Goal: Task Accomplishment & Management: Use online tool/utility

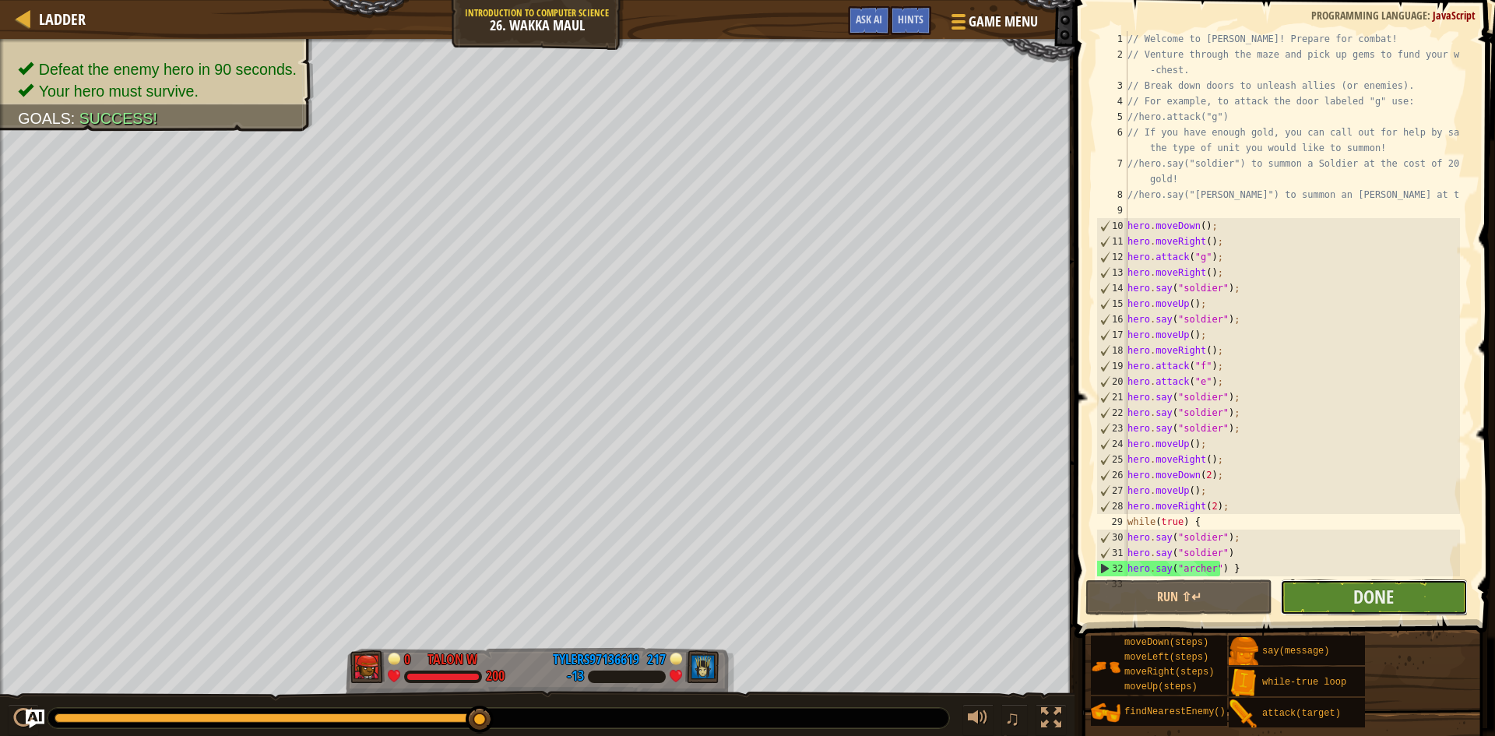
click at [1459, 596] on button "Done" at bounding box center [1373, 597] width 187 height 36
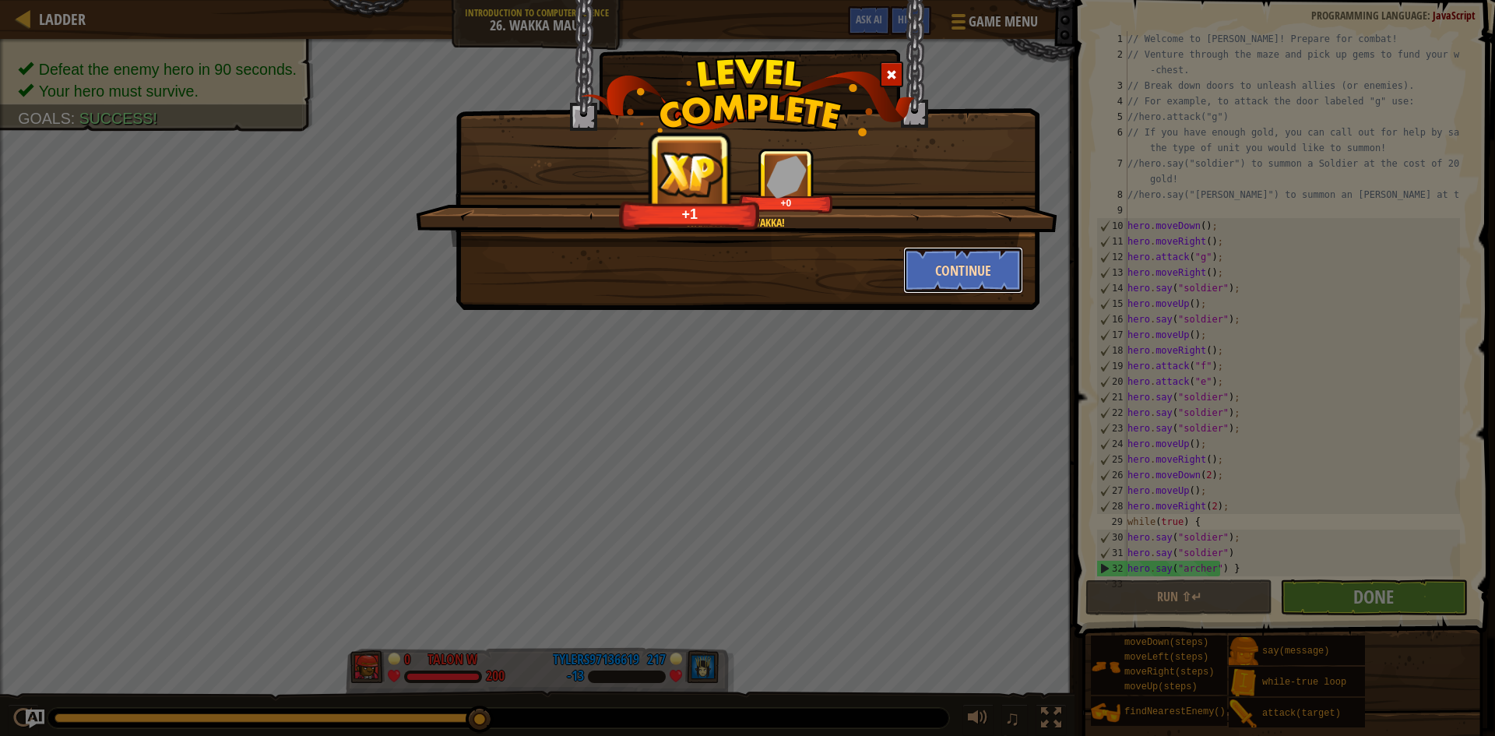
click at [960, 273] on button "Continue" at bounding box center [963, 270] width 121 height 47
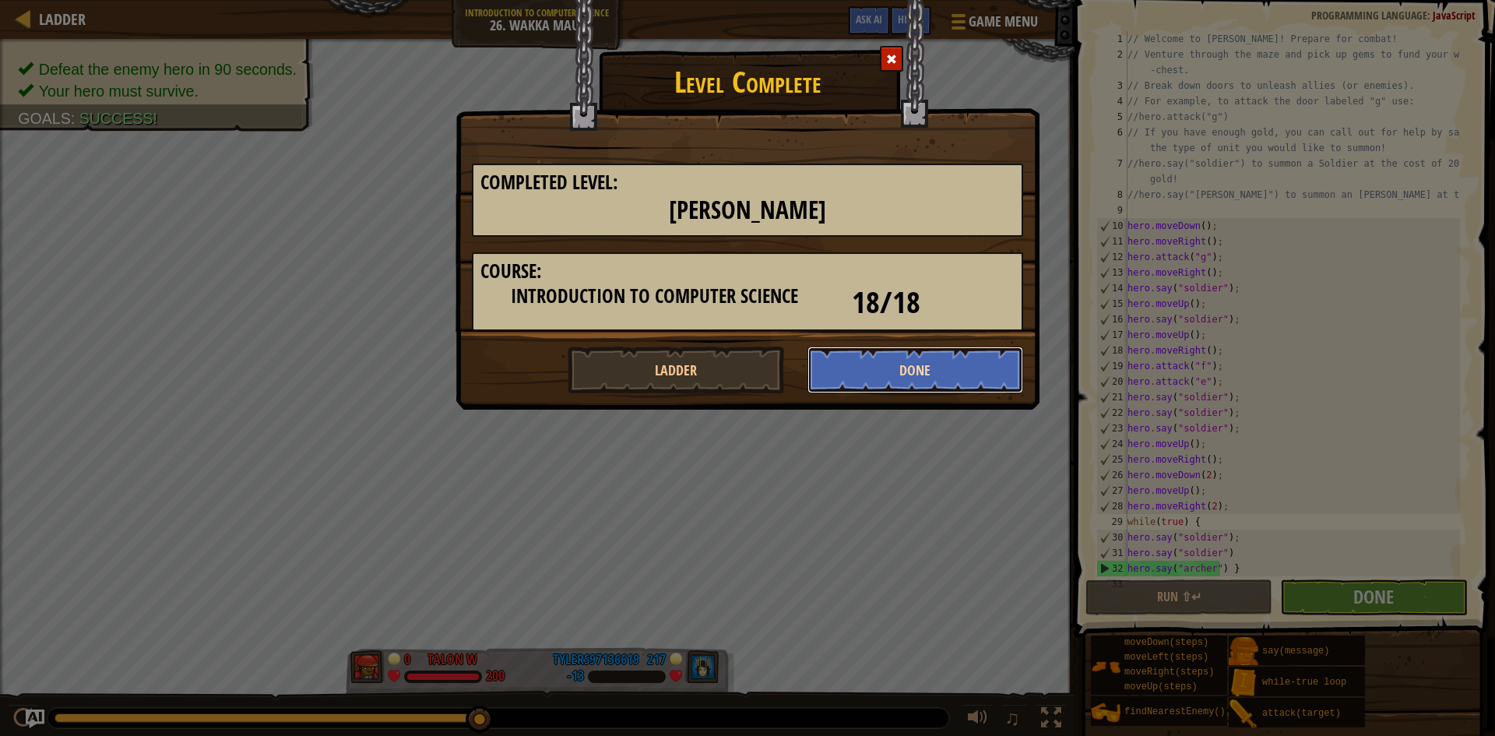
click at [933, 375] on button "Done" at bounding box center [915, 369] width 216 height 47
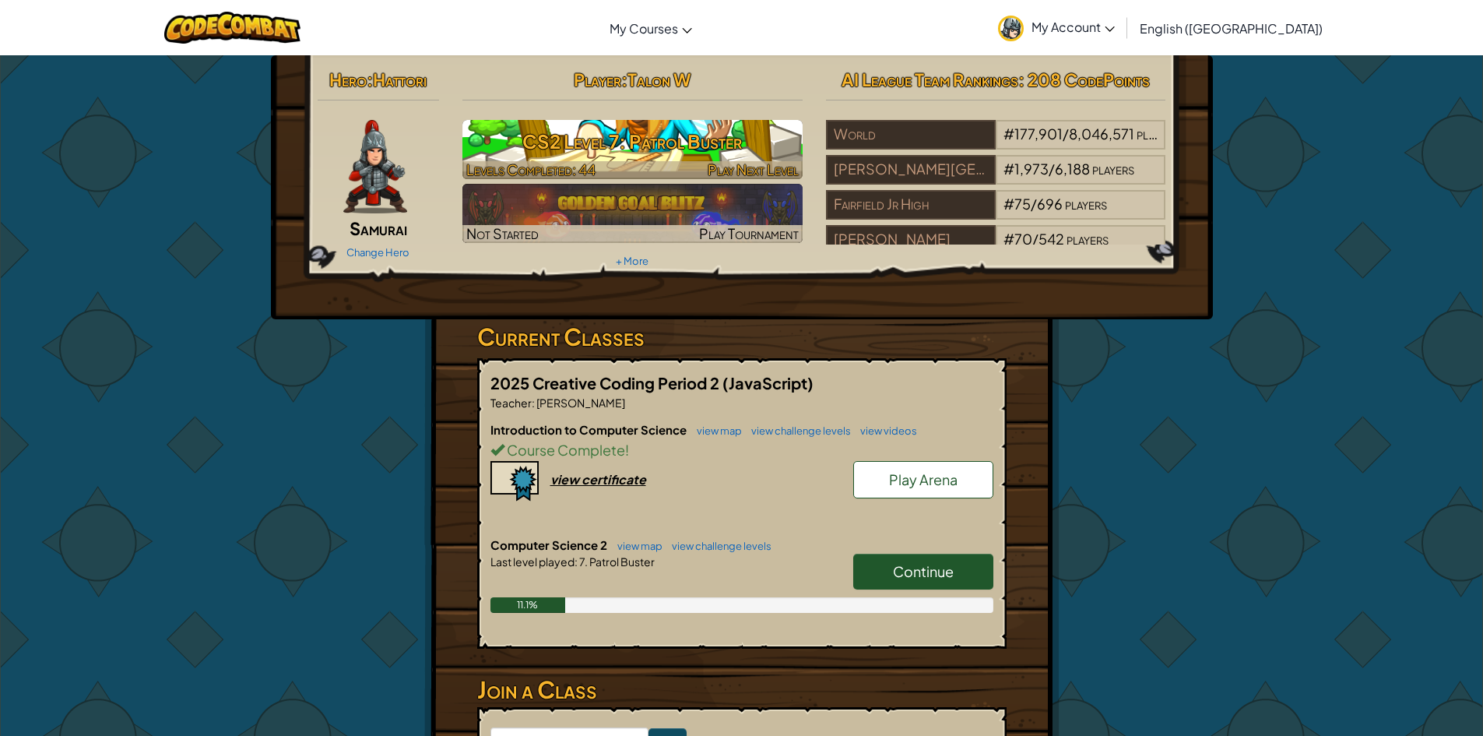
click at [722, 143] on h3 "CS2 Level 7: Patrol Buster" at bounding box center [632, 141] width 340 height 35
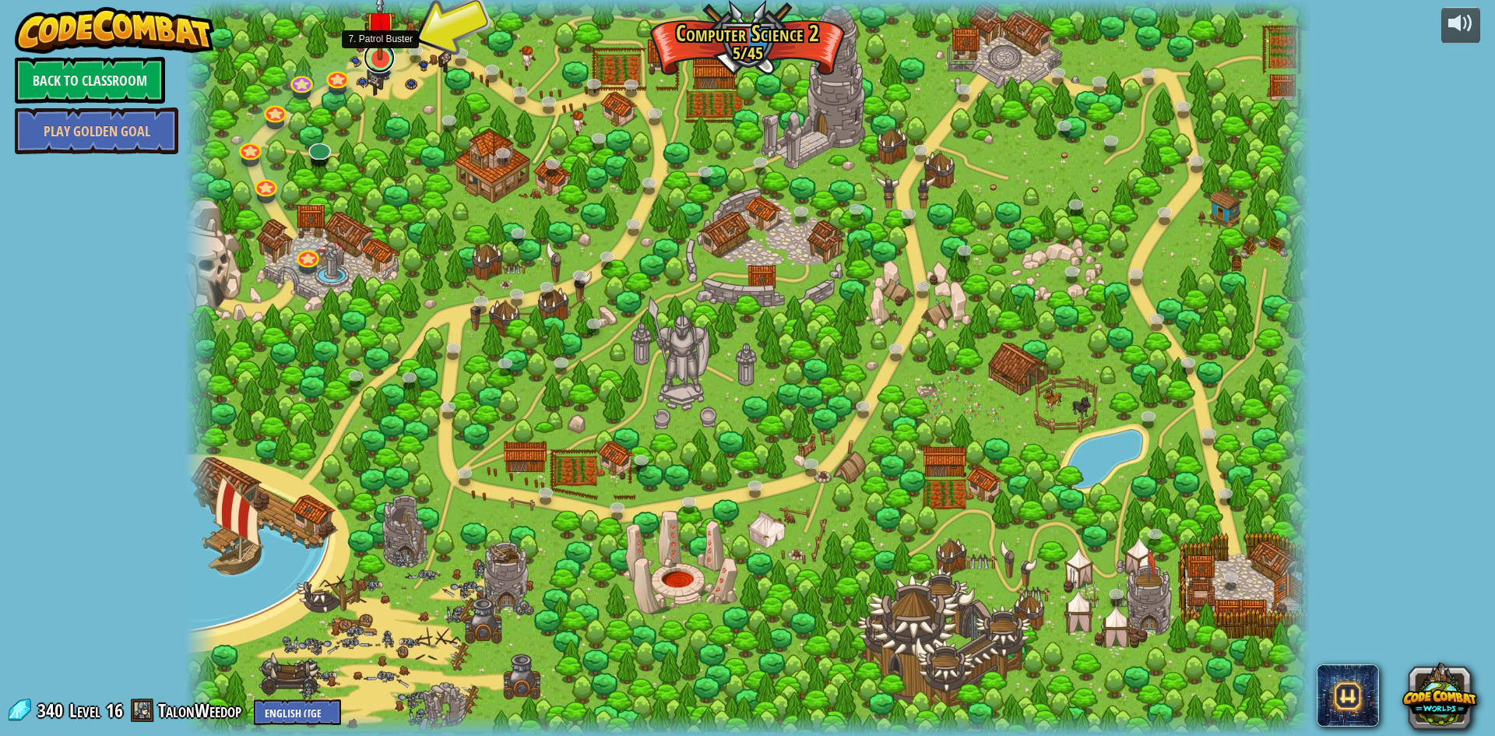
click at [391, 61] on link at bounding box center [379, 57] width 31 height 31
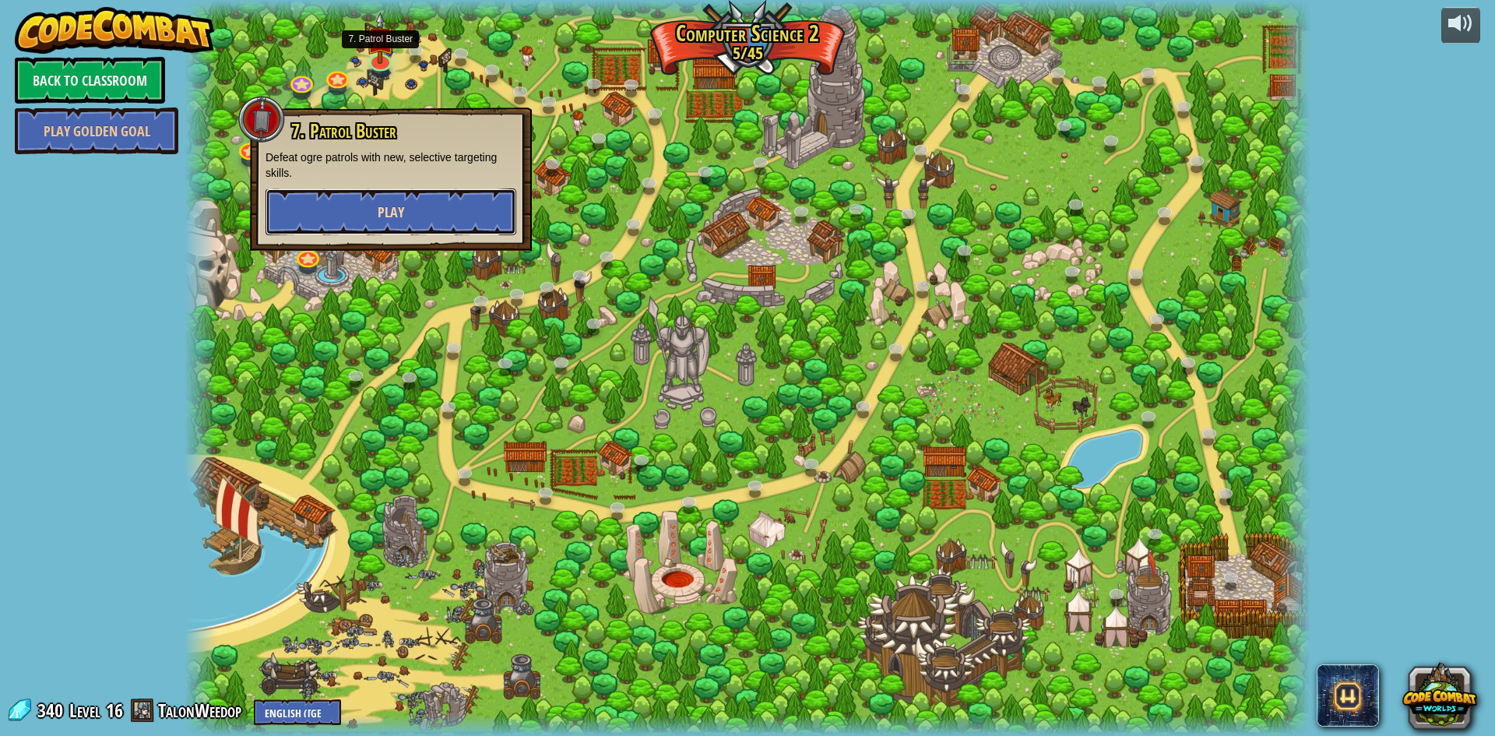
click at [402, 219] on span "Play" at bounding box center [391, 211] width 26 height 19
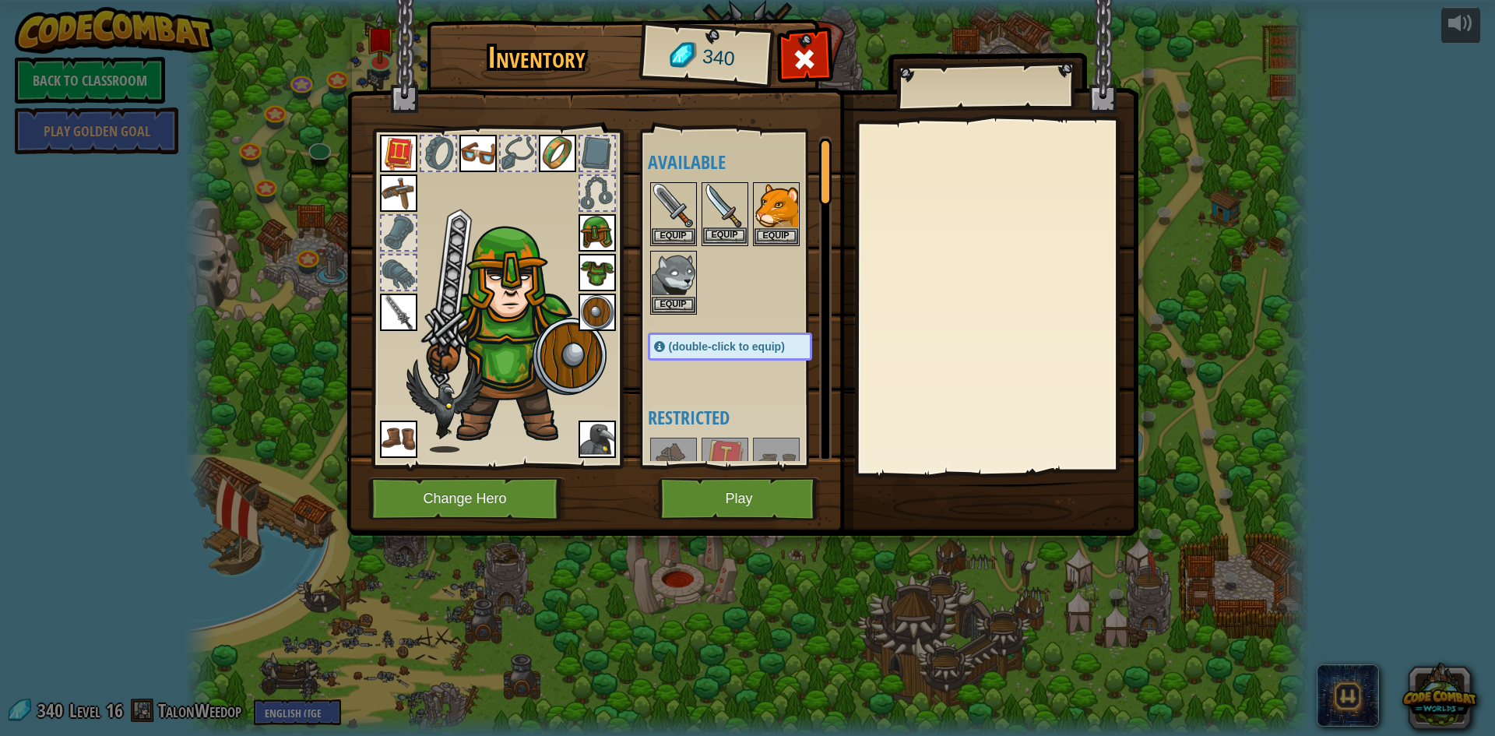
click at [714, 200] on img at bounding box center [725, 206] width 44 height 44
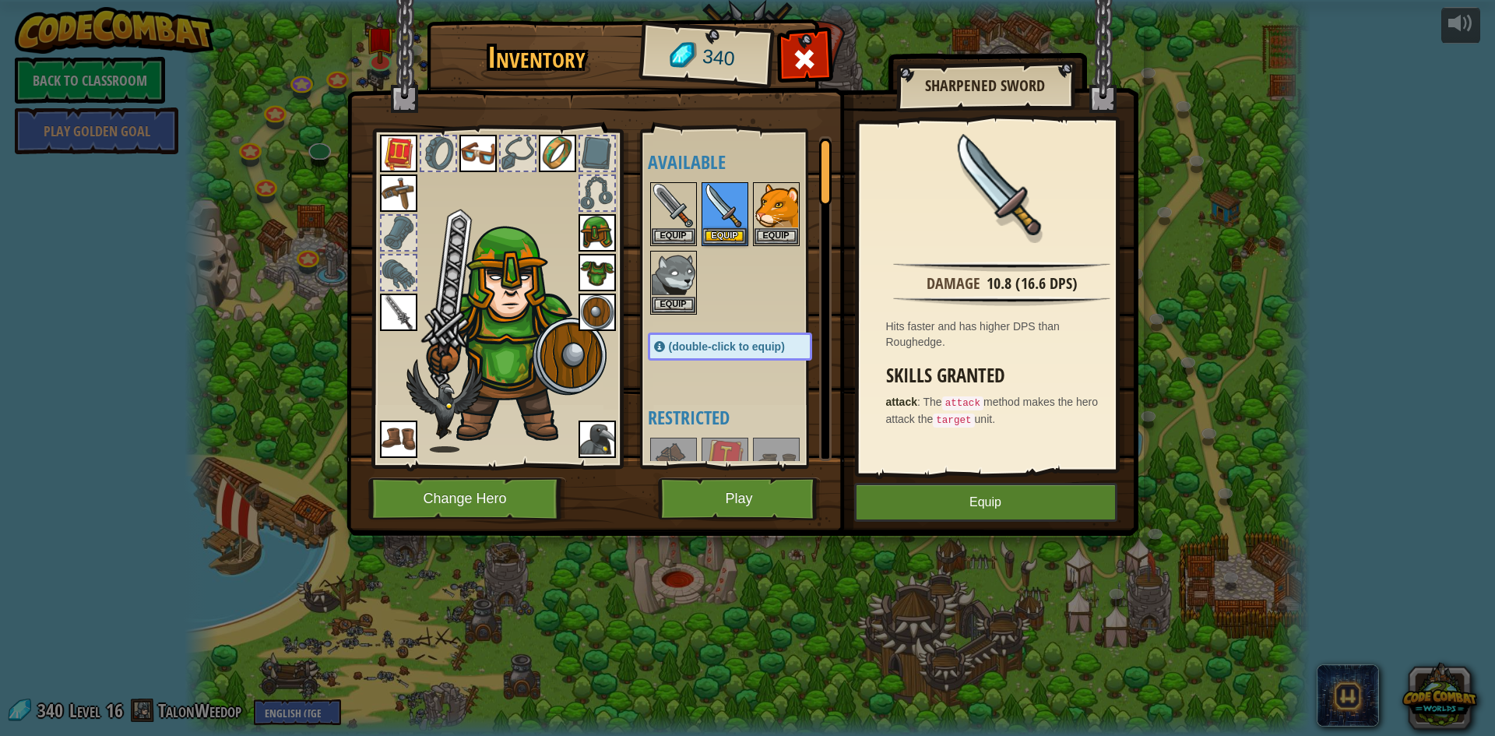
click at [407, 314] on img at bounding box center [398, 312] width 37 height 37
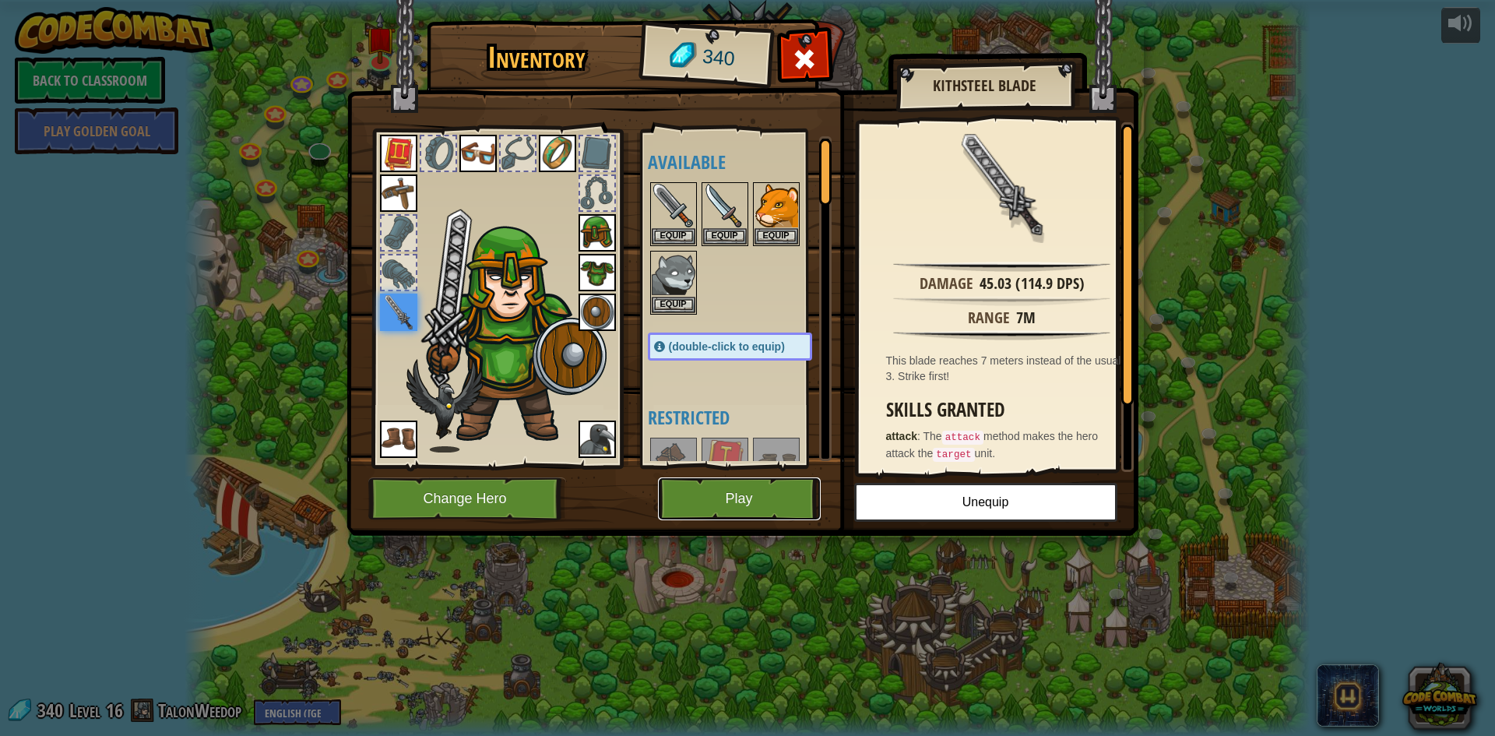
click at [755, 508] on button "Play" at bounding box center [739, 498] width 163 height 43
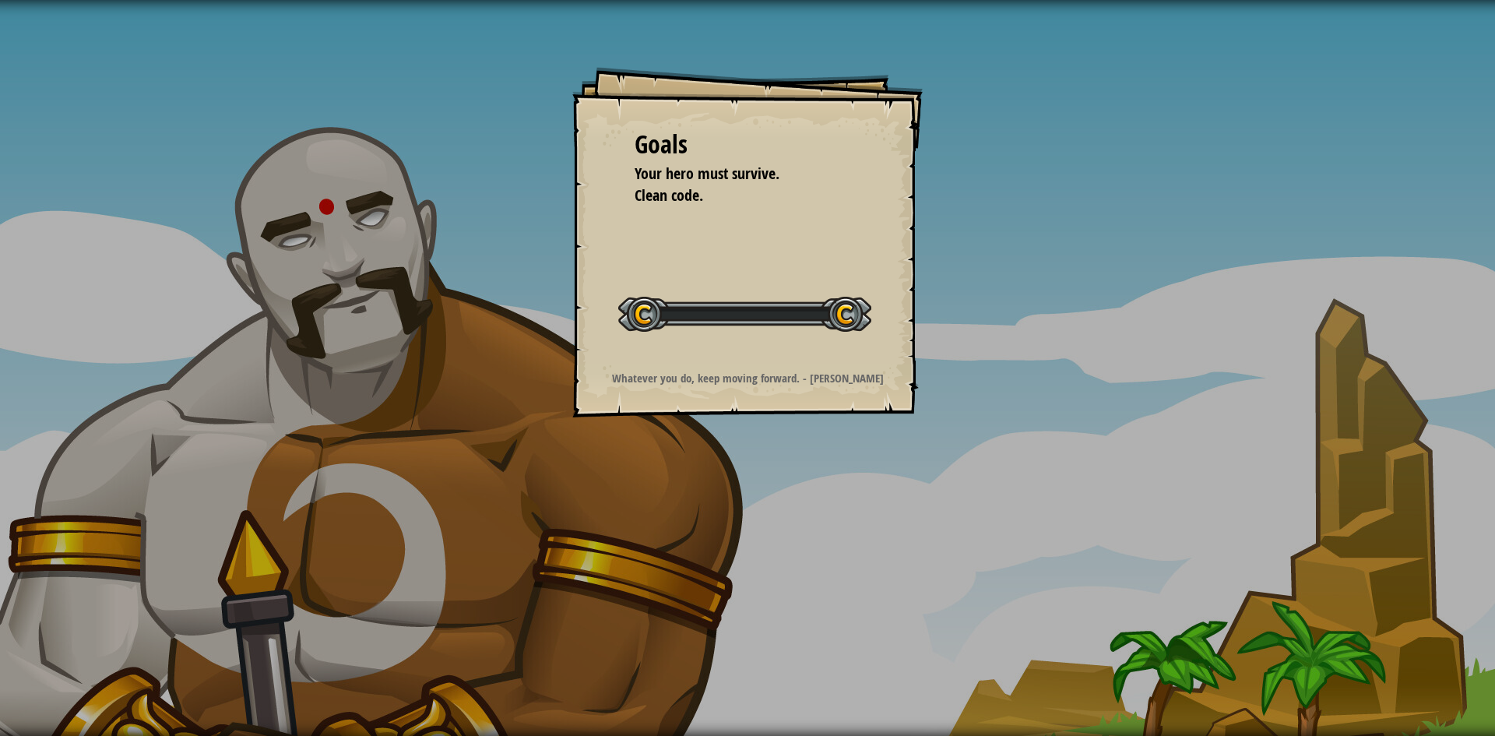
click at [755, 508] on div "Goals Your hero must survive. Clean code. Start Level Error loading from server…" at bounding box center [747, 368] width 1495 height 736
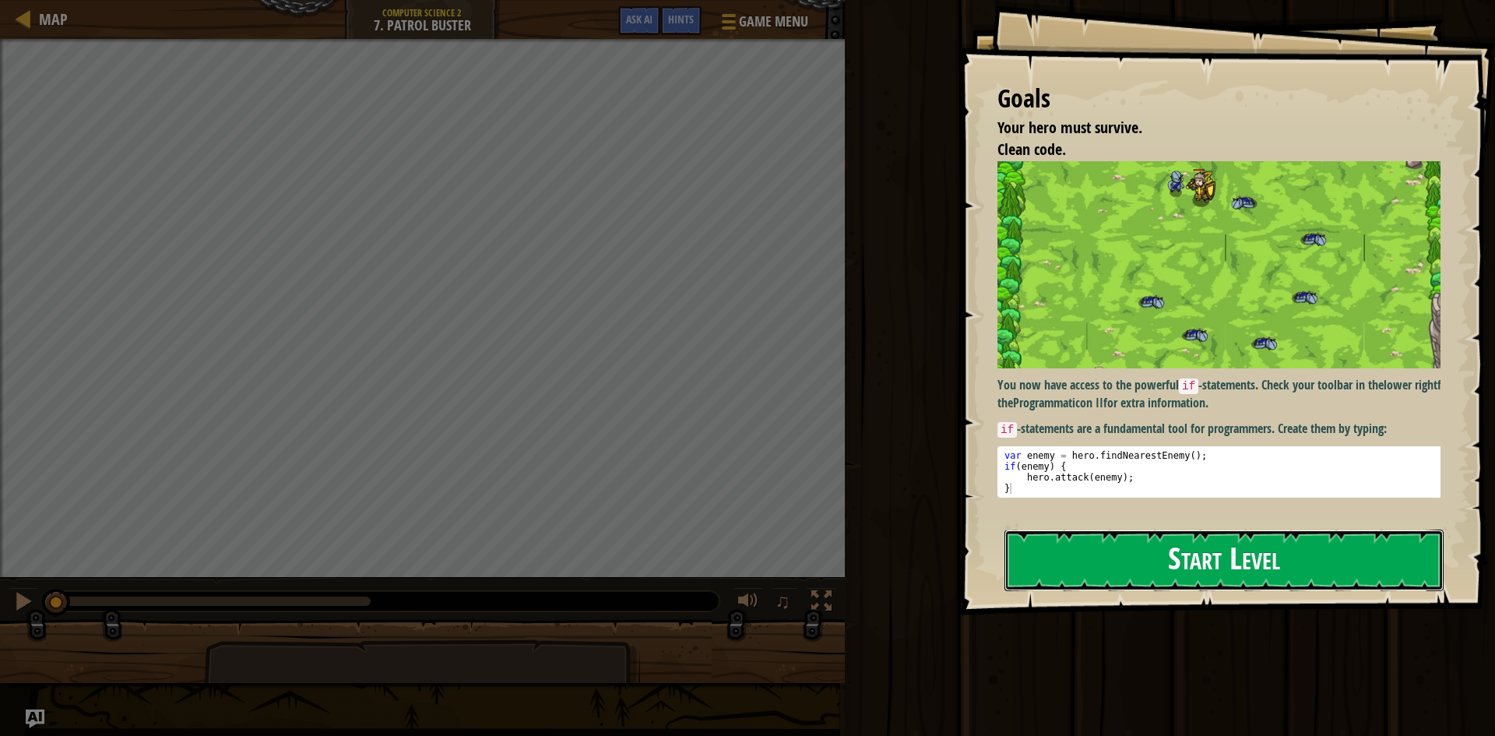
click at [1128, 561] on button "Start Level" at bounding box center [1223, 560] width 439 height 62
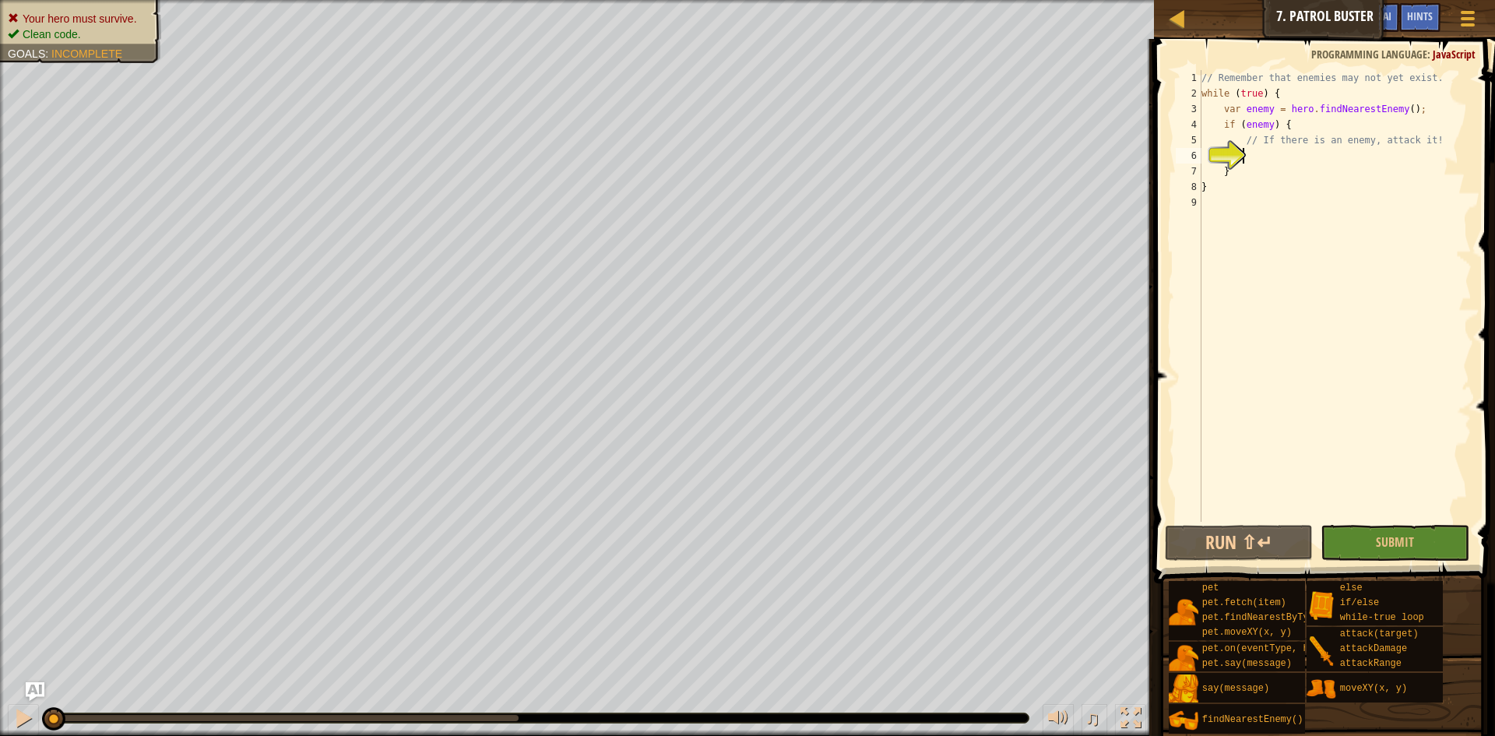
click at [1282, 123] on div "// Remember that enemies may not yet exist. while ( true ) { var enemy = hero .…" at bounding box center [1334, 311] width 273 height 483
click at [1417, 535] on button "Submit" at bounding box center [1394, 543] width 149 height 36
click at [1417, 535] on div "Your hero must survive. Clean code. Goals : Incomplete ♫ Hattori 87 x: 36 y: 29…" at bounding box center [747, 368] width 1495 height 736
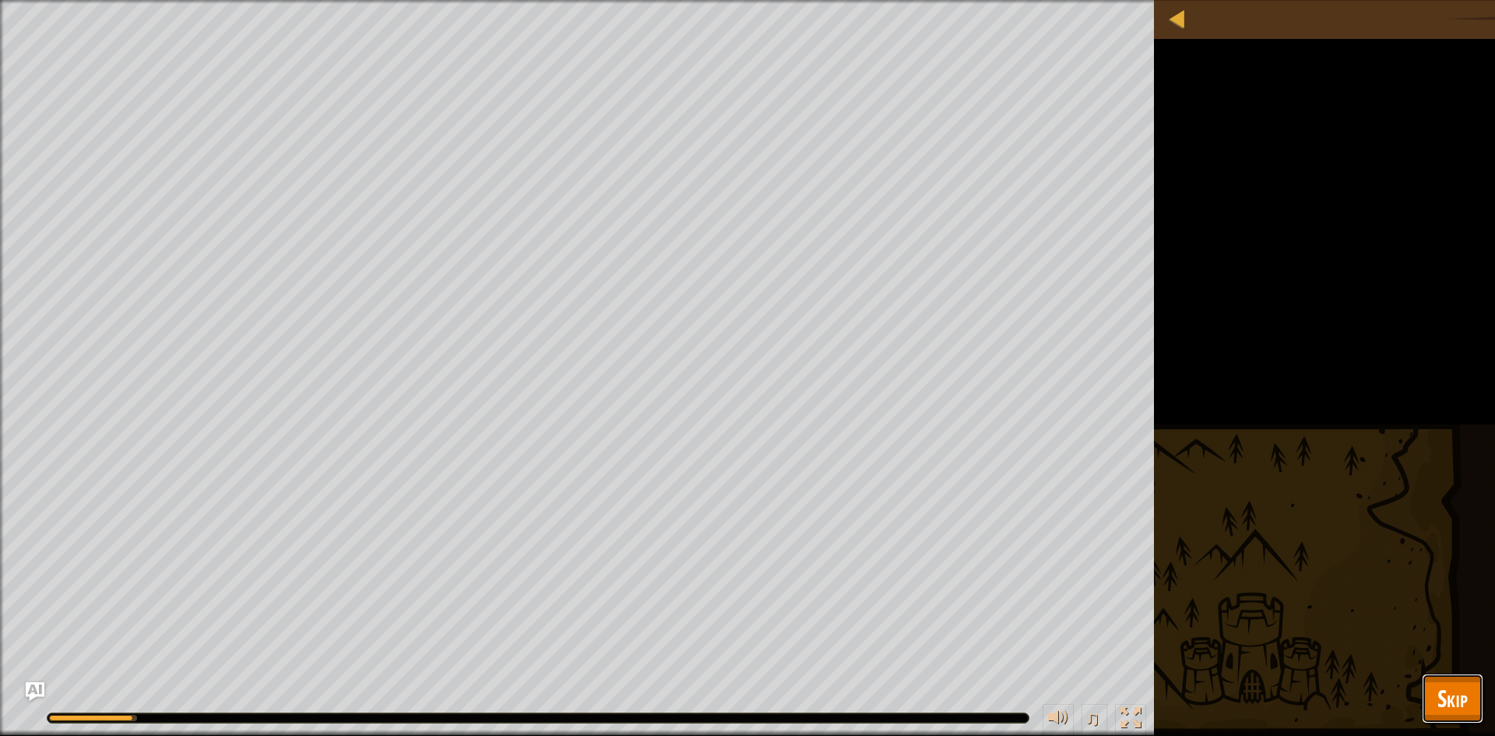
click at [1461, 691] on span "Skip" at bounding box center [1452, 698] width 30 height 32
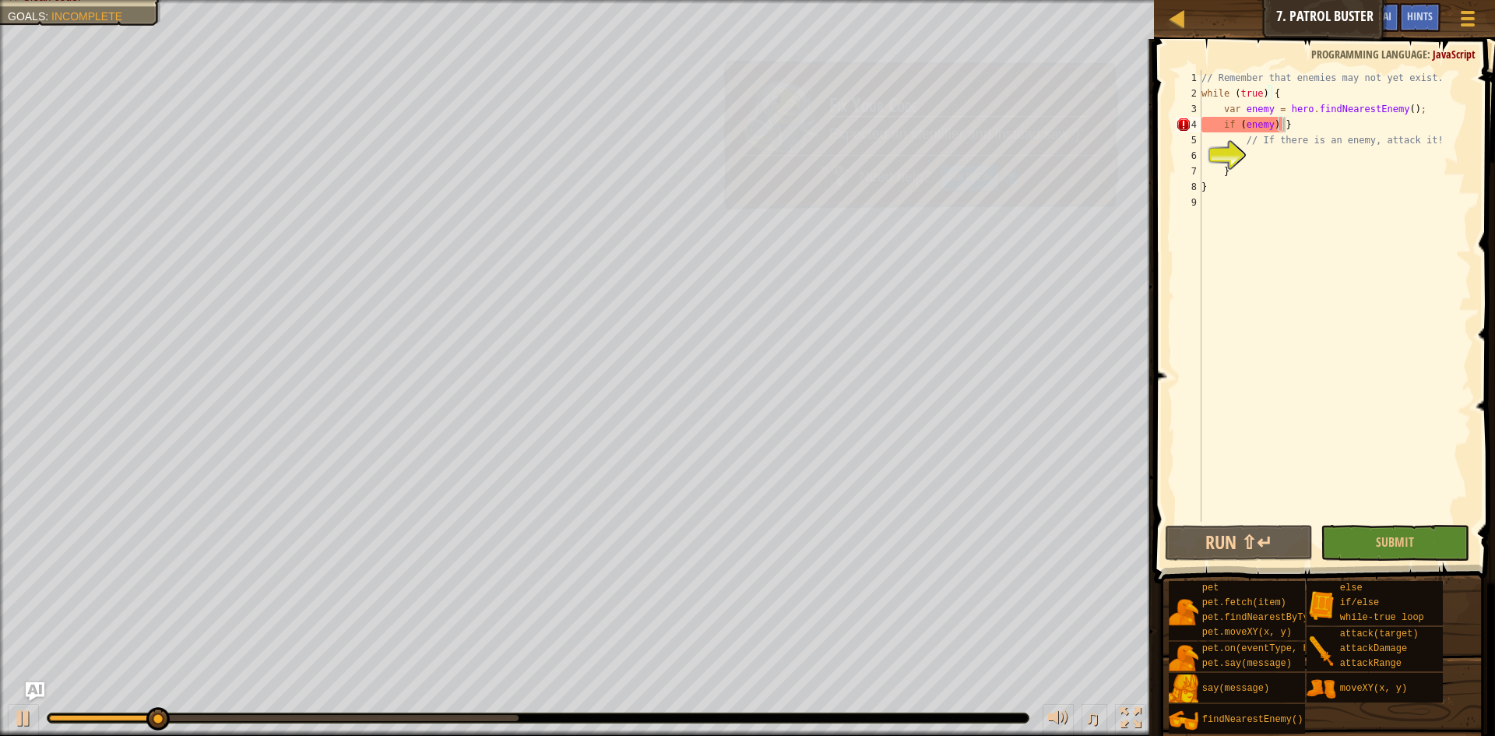
click at [1461, 691] on div "pet pet.fetch(item) pet.findNearestByType(type) pet.moveXY(x, y) pet.on(eventTy…" at bounding box center [1326, 657] width 316 height 154
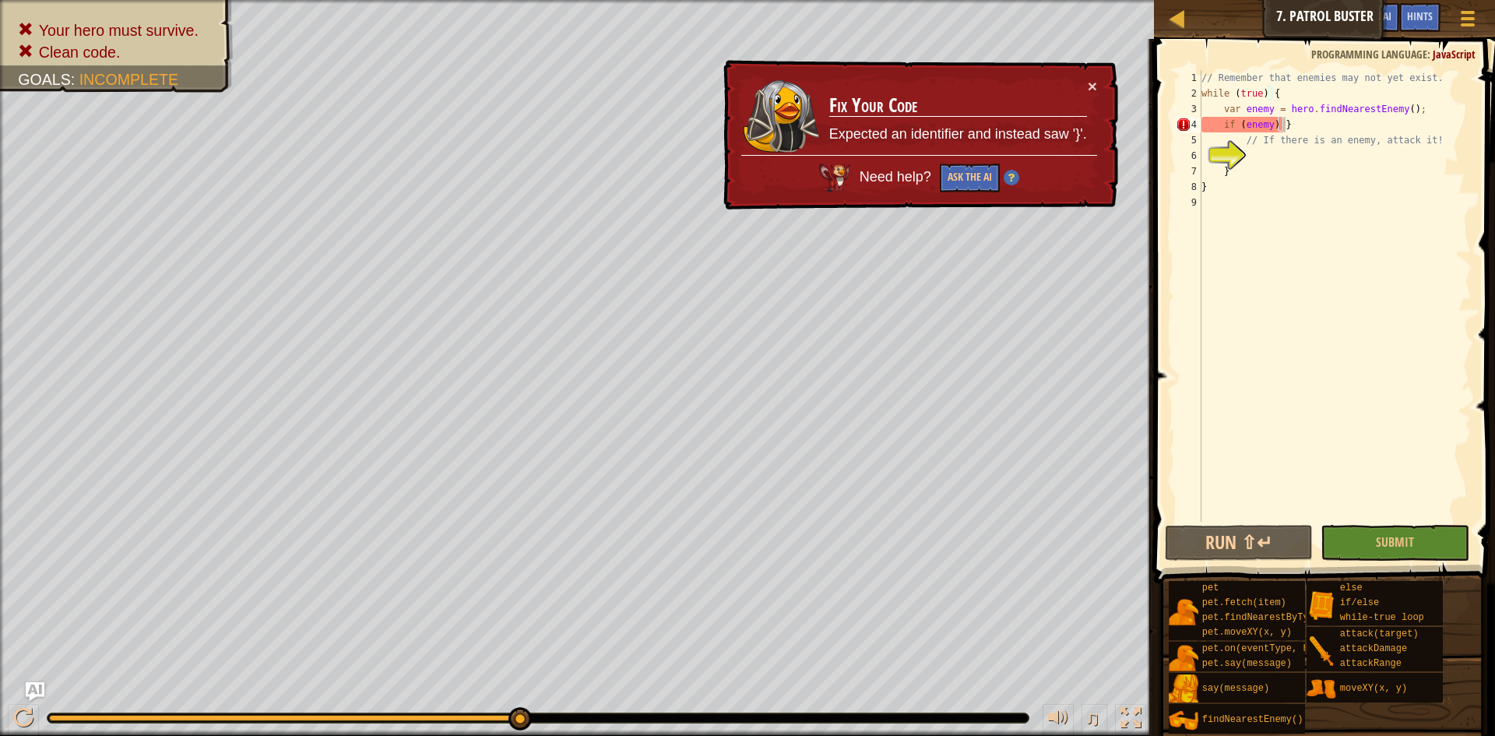
click at [944, 450] on div "Map Computer Science 2 7. Patrol Buster Game Menu Done Hints Ask AI 1 ההההההההה…" at bounding box center [747, 368] width 1495 height 736
click at [1276, 125] on div "// Remember that enemies may not yet exist. while ( true ) { var enemy = hero .…" at bounding box center [1334, 311] width 273 height 483
click at [1279, 125] on div "// Remember that enemies may not yet exist. while ( true ) { var enemy = hero .…" at bounding box center [1334, 311] width 273 height 483
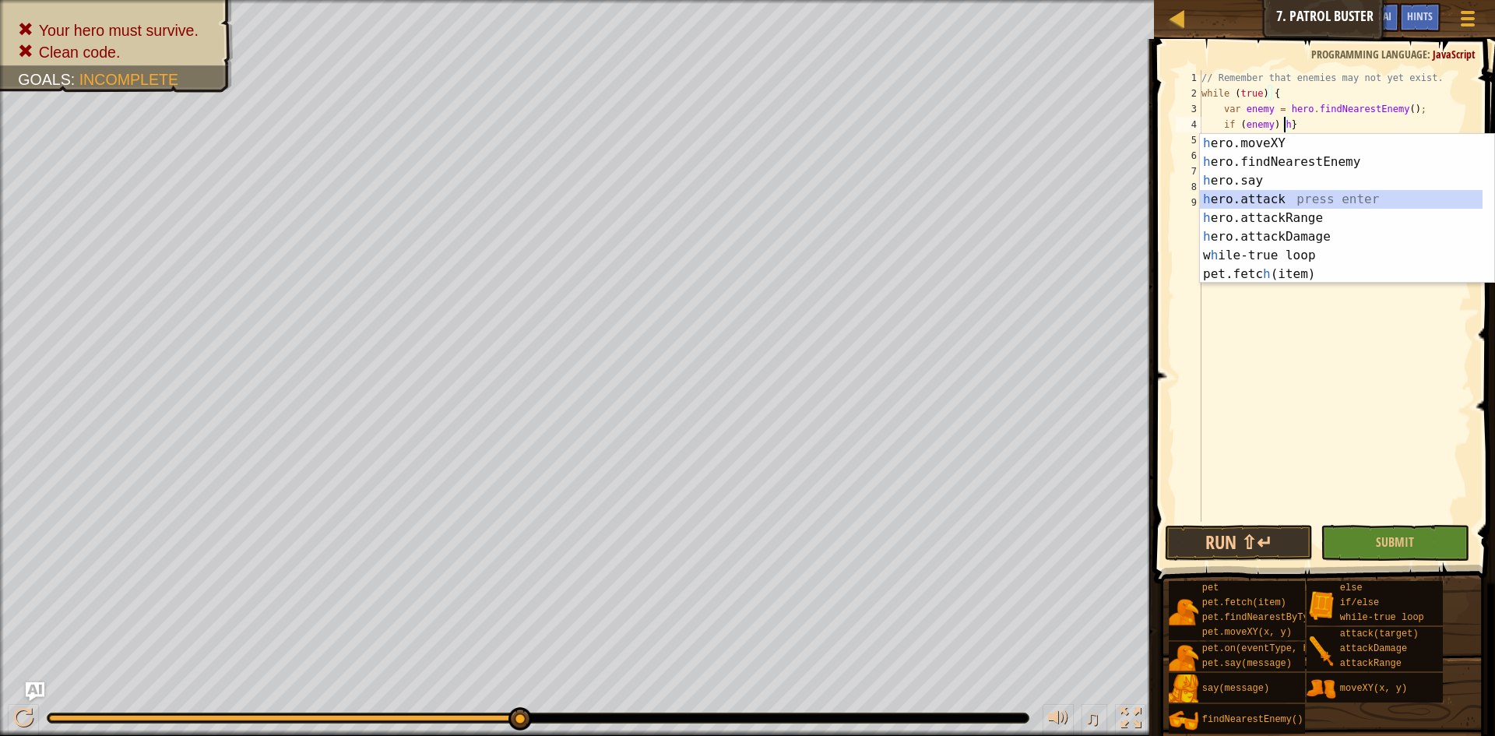
click at [1278, 200] on div "h ero.moveXY press enter h ero.findNearestEnemy press enter h ero.say press ent…" at bounding box center [1341, 227] width 283 height 187
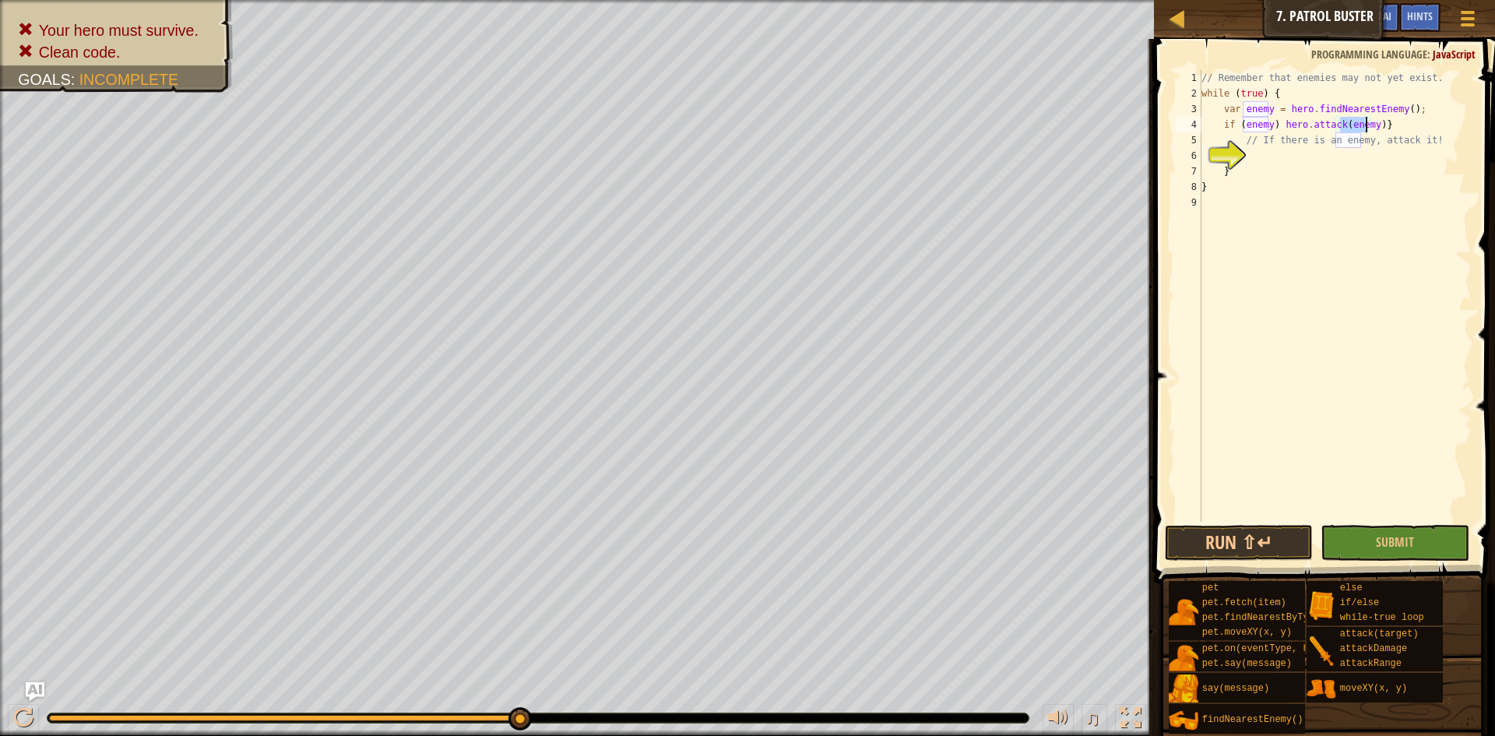
click at [1365, 124] on div "// Remember that enemies may not yet exist. while ( true ) { var enemy = hero .…" at bounding box center [1334, 296] width 273 height 452
click at [1369, 125] on div "// Remember that enemies may not yet exist. while ( true ) { var enemy = hero .…" at bounding box center [1334, 311] width 273 height 483
click at [1411, 539] on span "Submit" at bounding box center [1395, 541] width 38 height 17
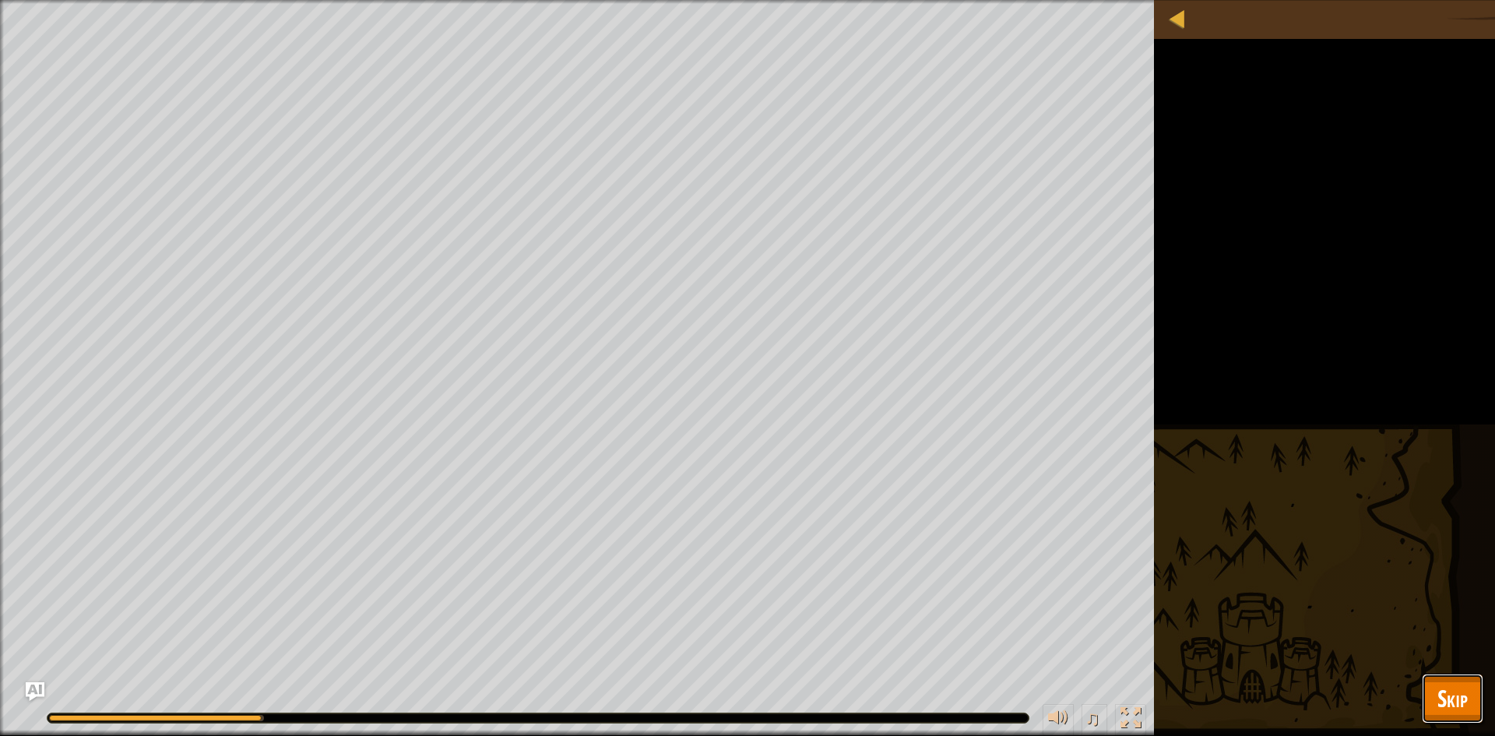
click at [1443, 690] on span "Skip" at bounding box center [1452, 698] width 30 height 32
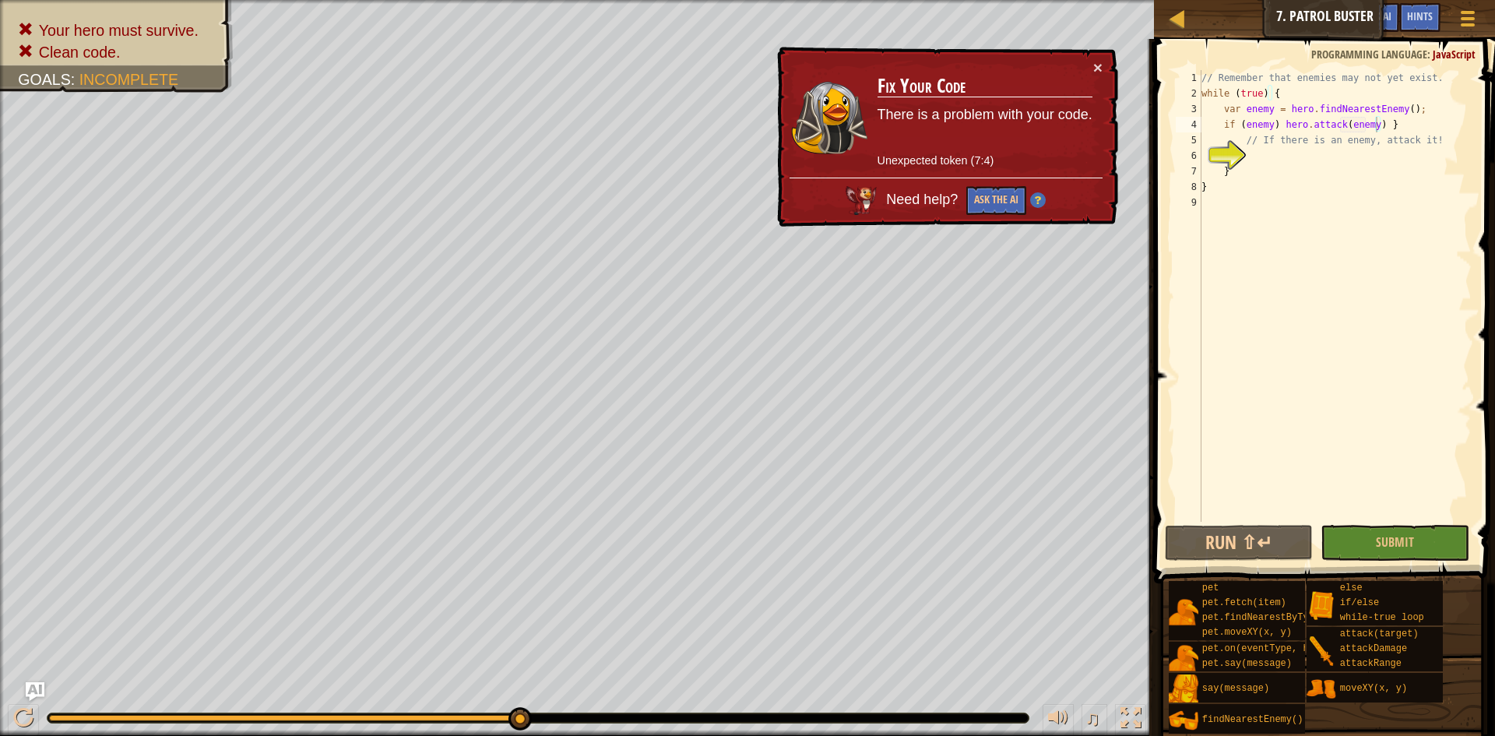
click at [1369, 121] on div "// Remember that enemies may not yet exist. while ( true ) { var enemy = hero .…" at bounding box center [1334, 311] width 273 height 483
click at [1408, 536] on span "Submit" at bounding box center [1395, 541] width 38 height 17
type textarea "}"
click at [1316, 193] on div "// Remember that enemies may not yet exist. while ( true ) { var enemy = hero .…" at bounding box center [1334, 311] width 273 height 483
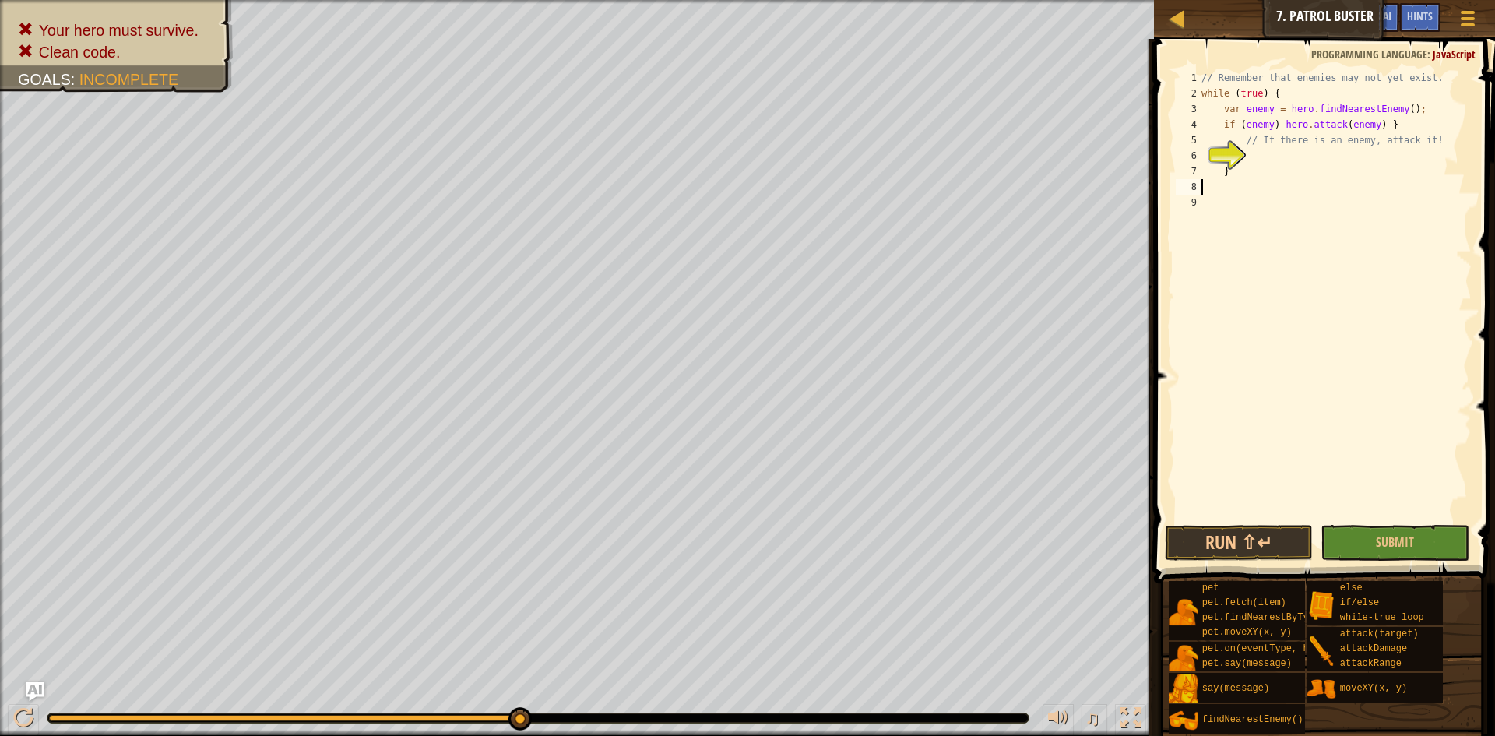
click at [1231, 176] on div "// Remember that enemies may not yet exist. while ( true ) { var enemy = hero .…" at bounding box center [1334, 311] width 273 height 483
type textarea "}"
click at [1352, 554] on button "Submit" at bounding box center [1394, 543] width 149 height 36
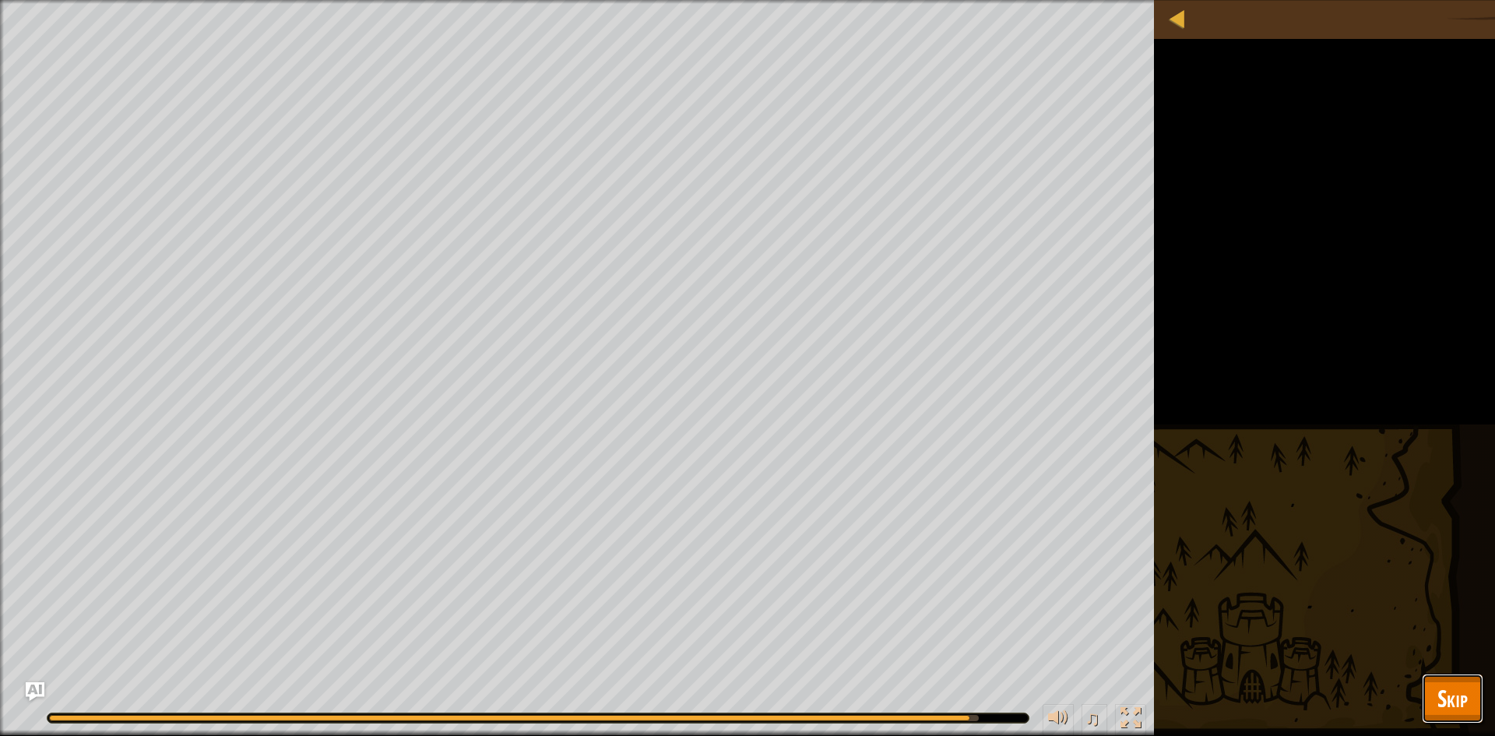
click at [1450, 684] on span "Skip" at bounding box center [1452, 698] width 30 height 32
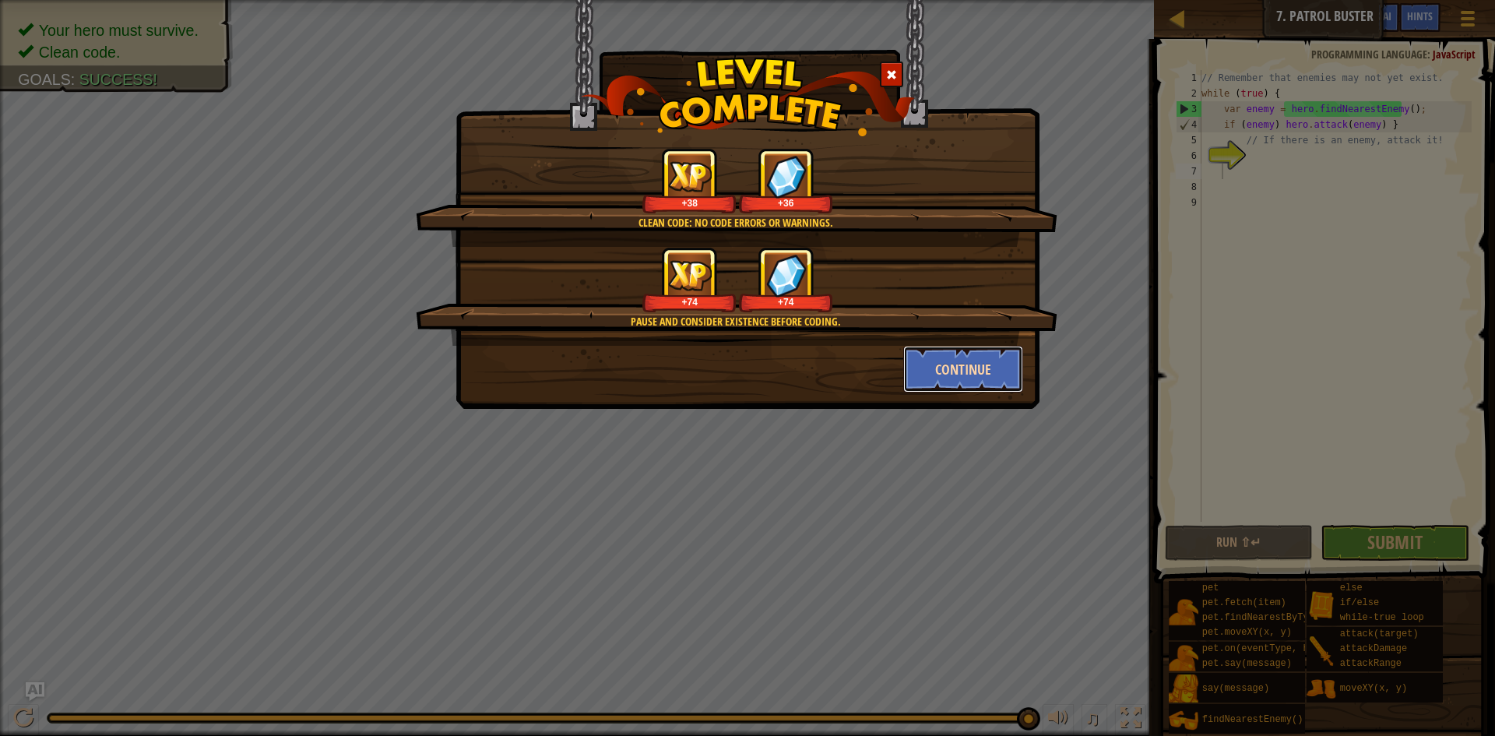
click at [952, 362] on button "Continue" at bounding box center [963, 369] width 121 height 47
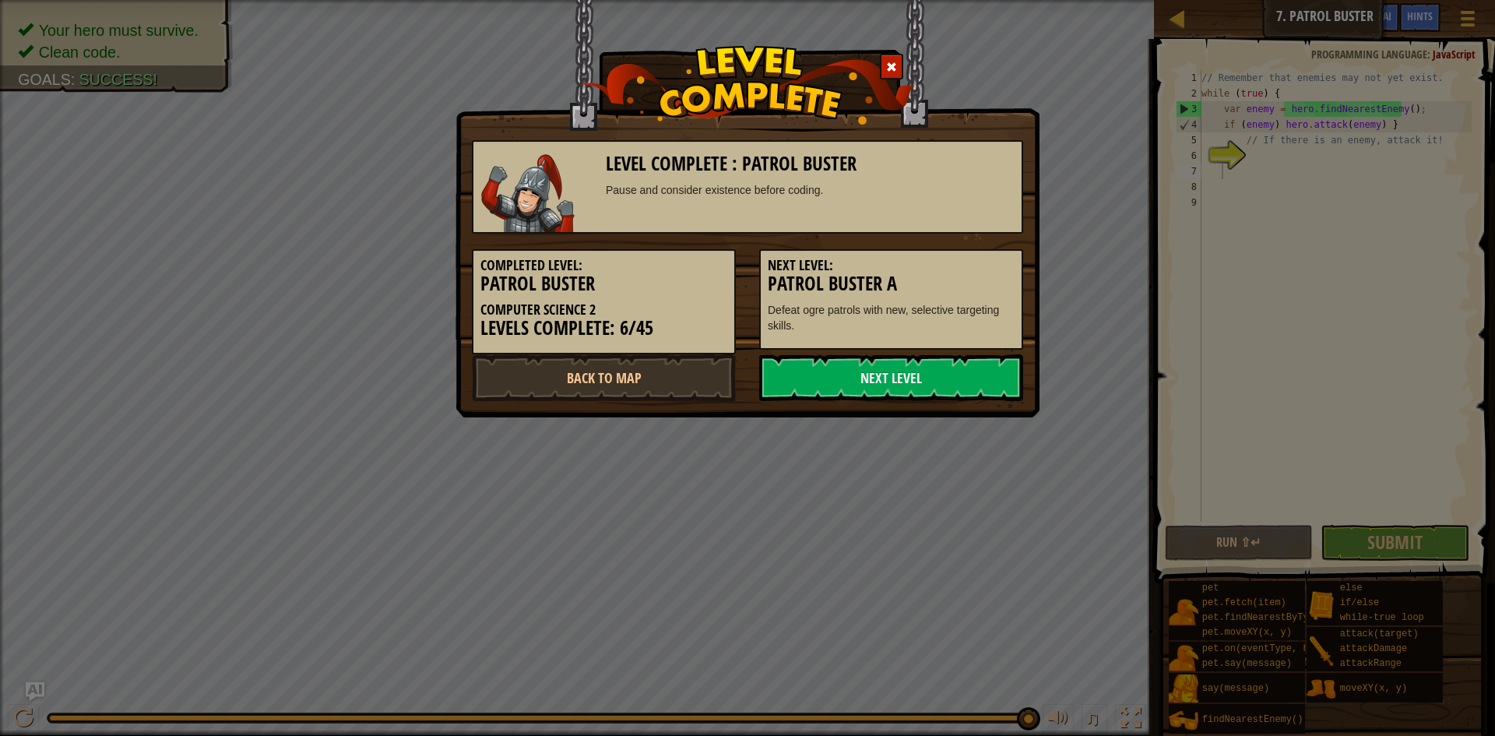
click at [952, 362] on link "Next Level" at bounding box center [891, 377] width 264 height 47
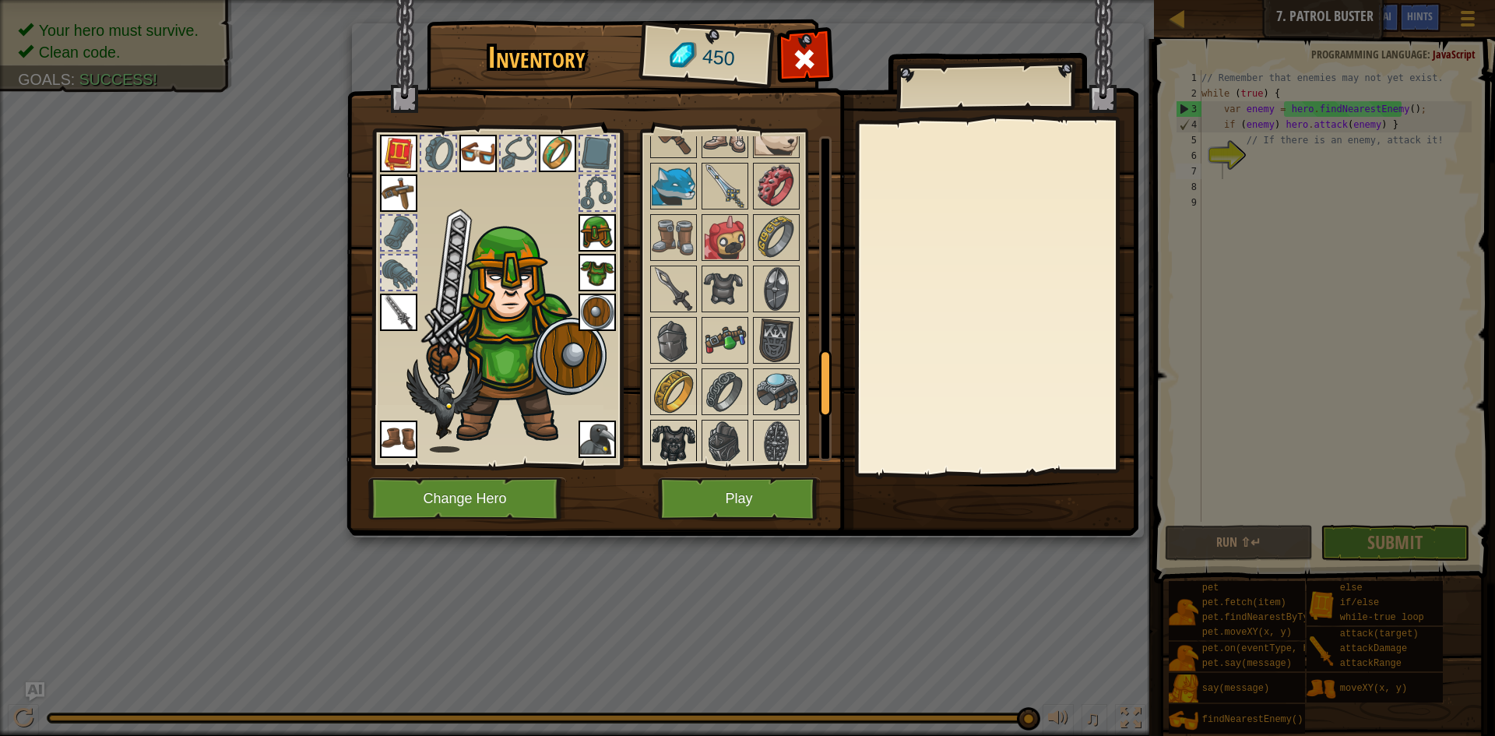
scroll to position [1012, 0]
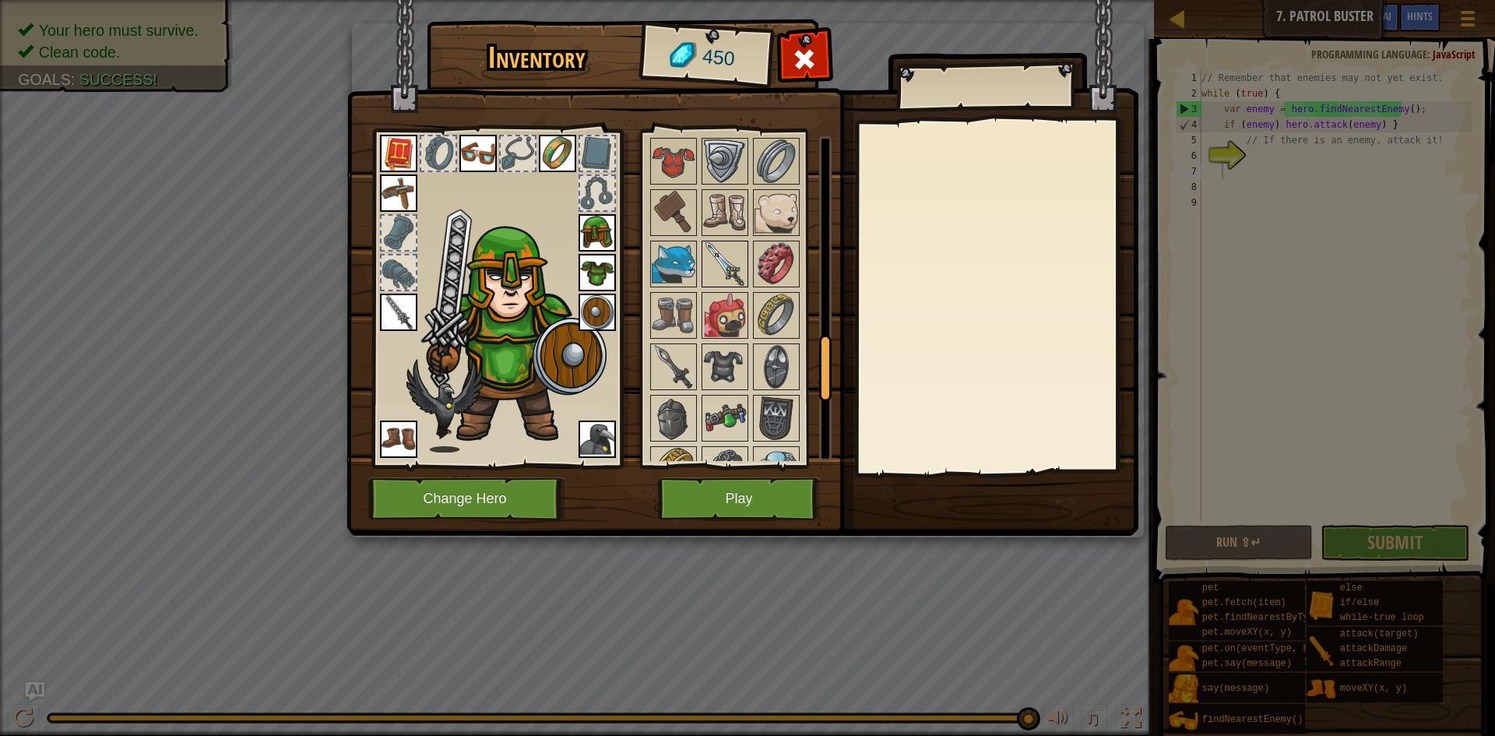
click at [723, 255] on img at bounding box center [725, 264] width 44 height 44
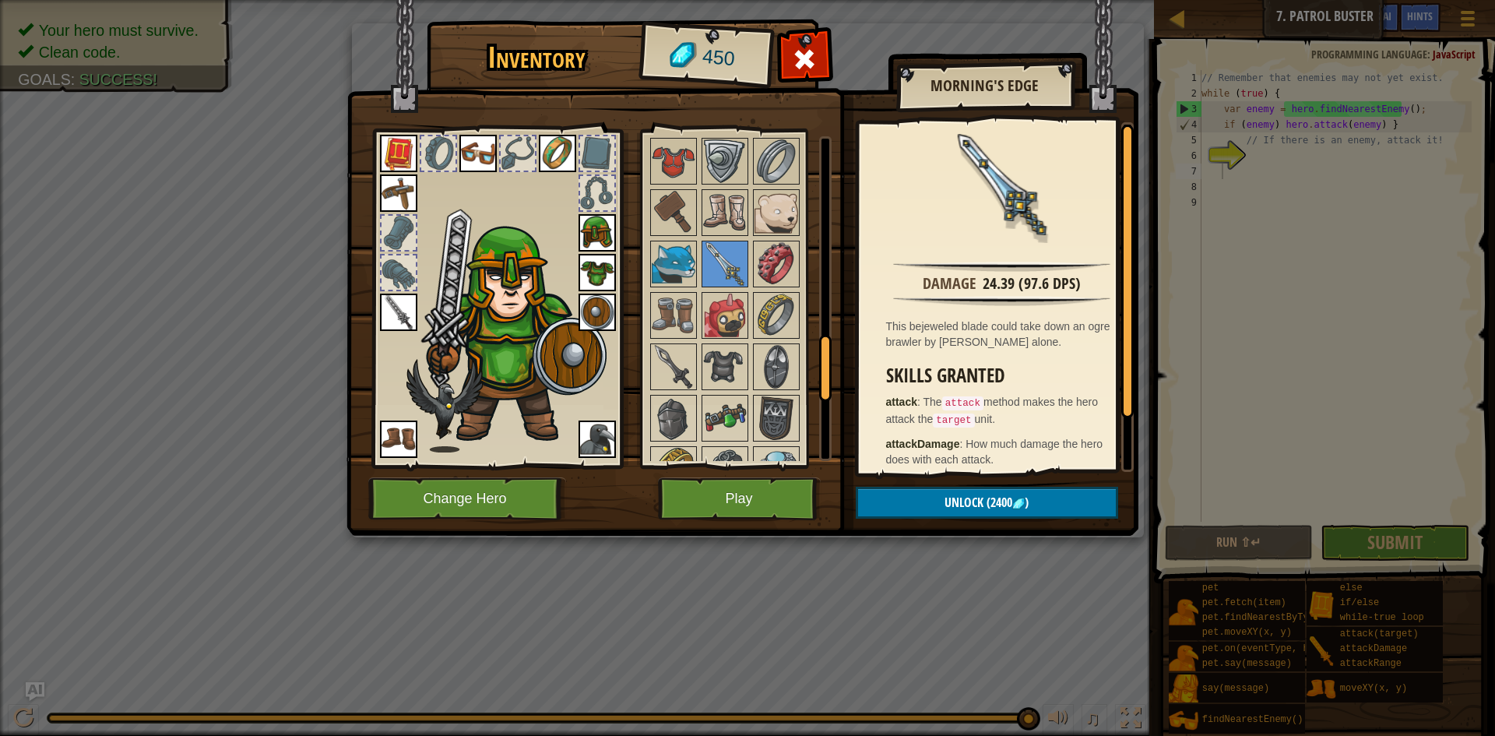
click at [392, 319] on img at bounding box center [398, 312] width 37 height 37
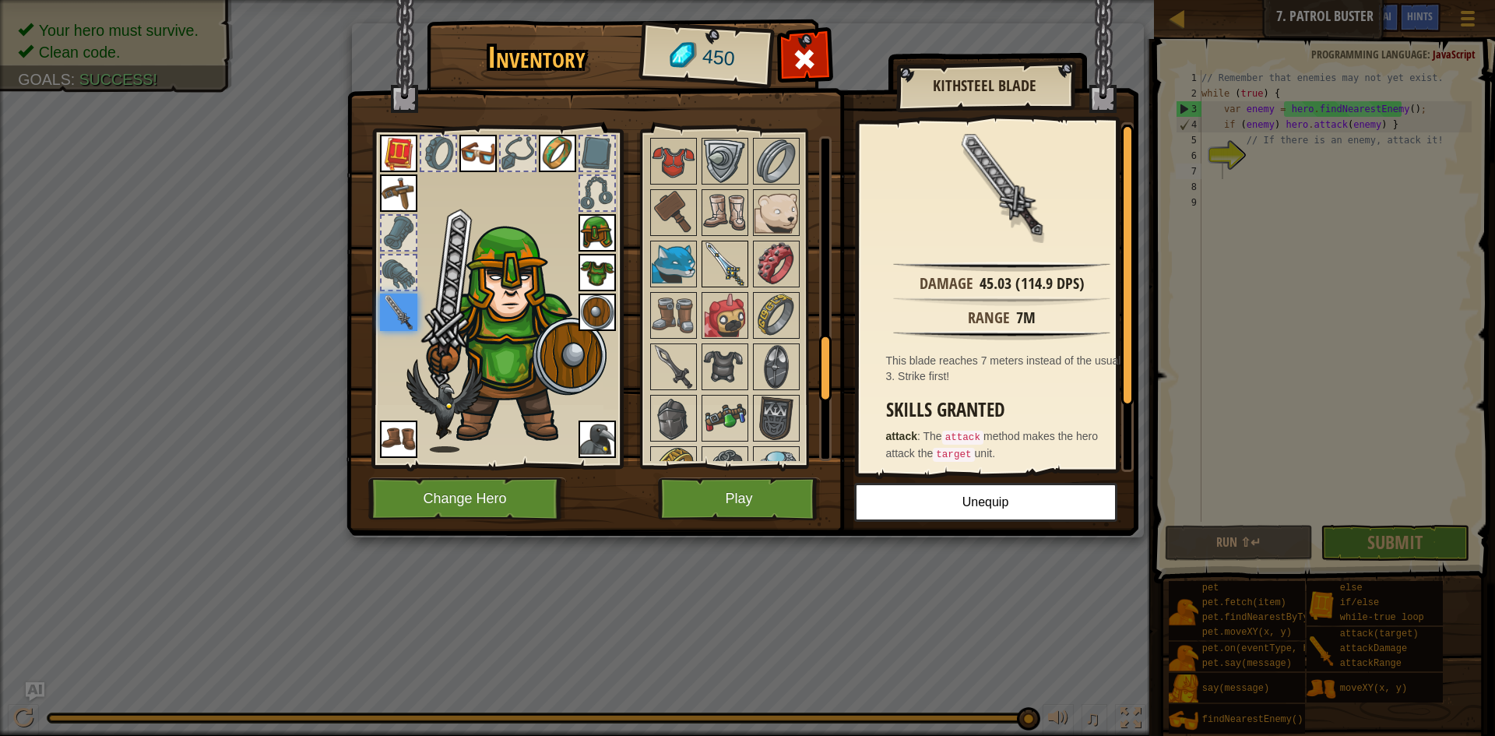
click at [719, 254] on img at bounding box center [725, 264] width 44 height 44
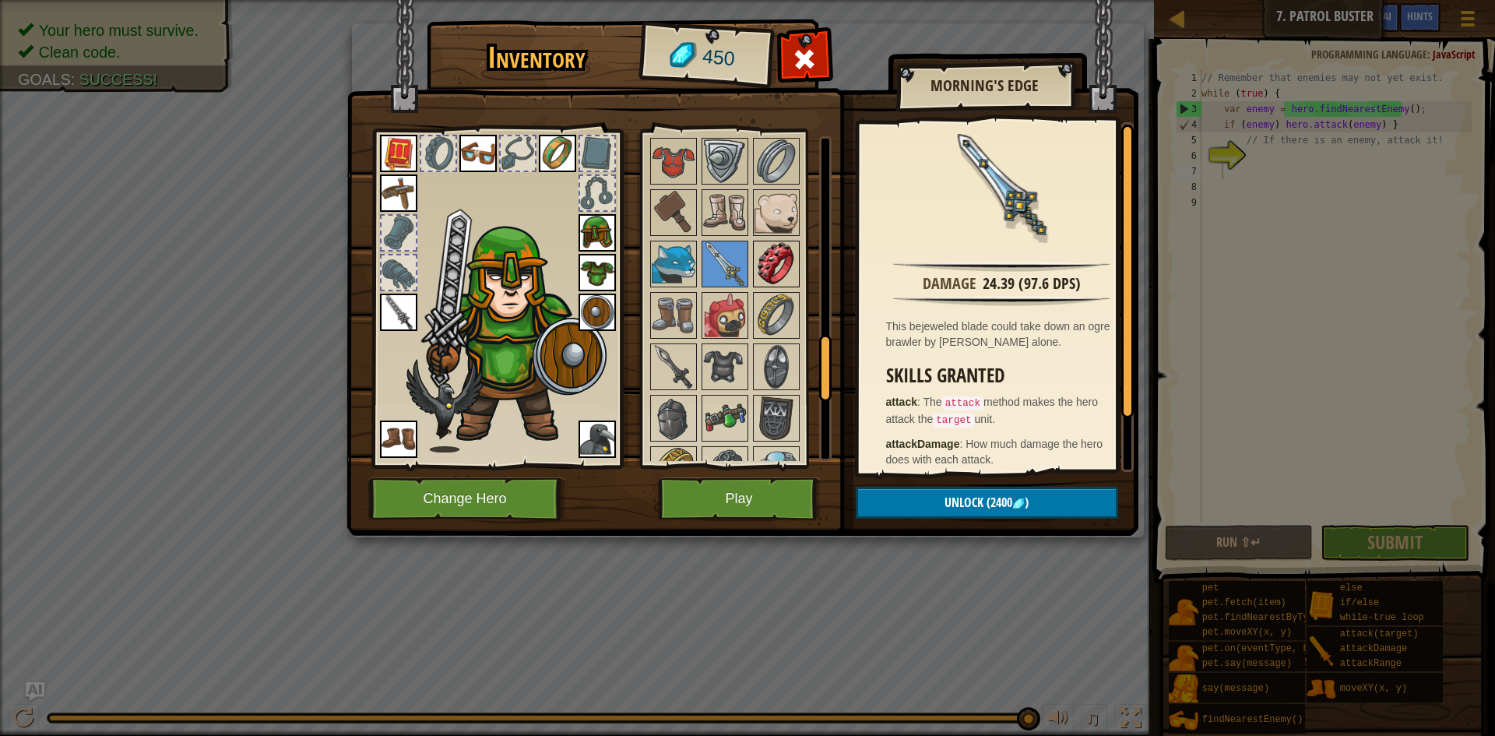
click at [775, 252] on img at bounding box center [776, 264] width 44 height 44
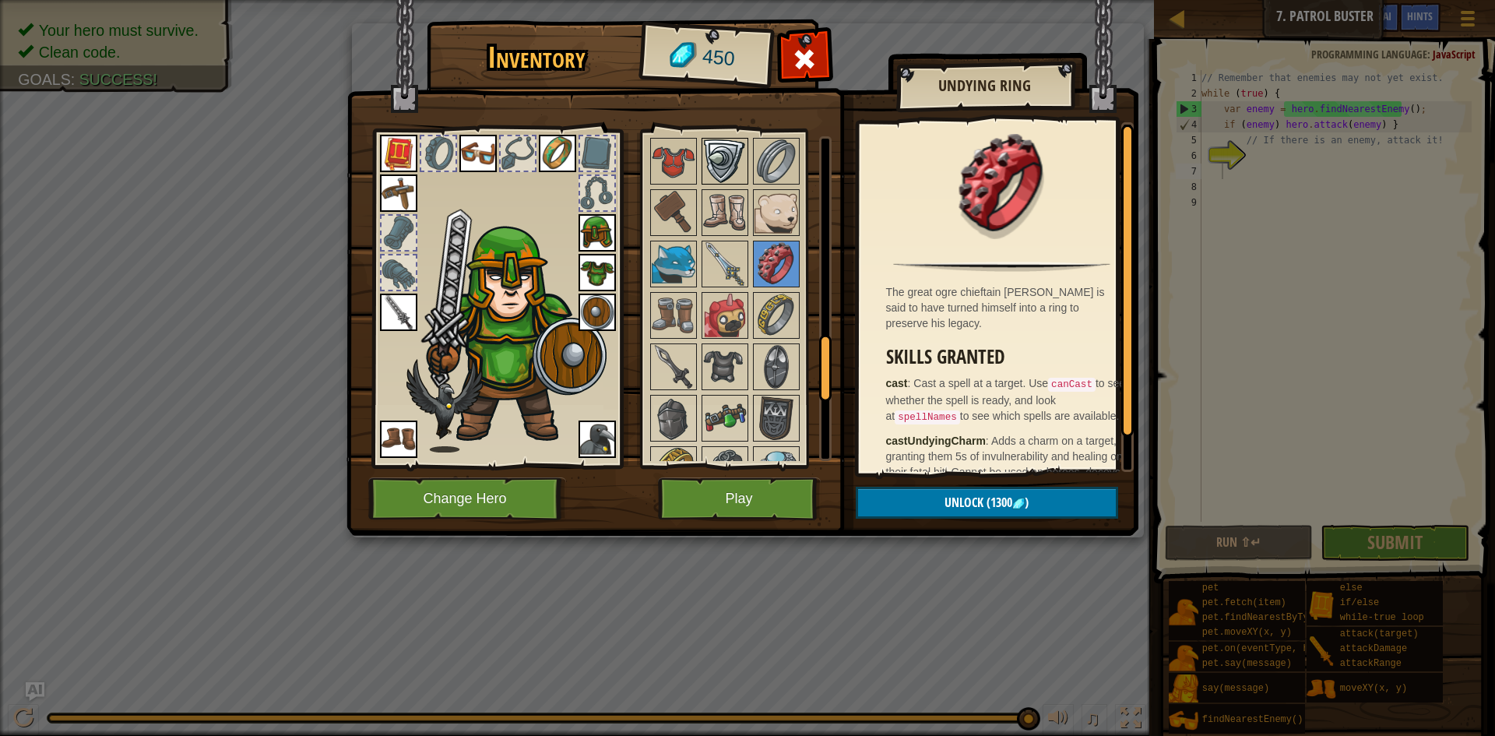
click at [726, 167] on img at bounding box center [725, 161] width 44 height 44
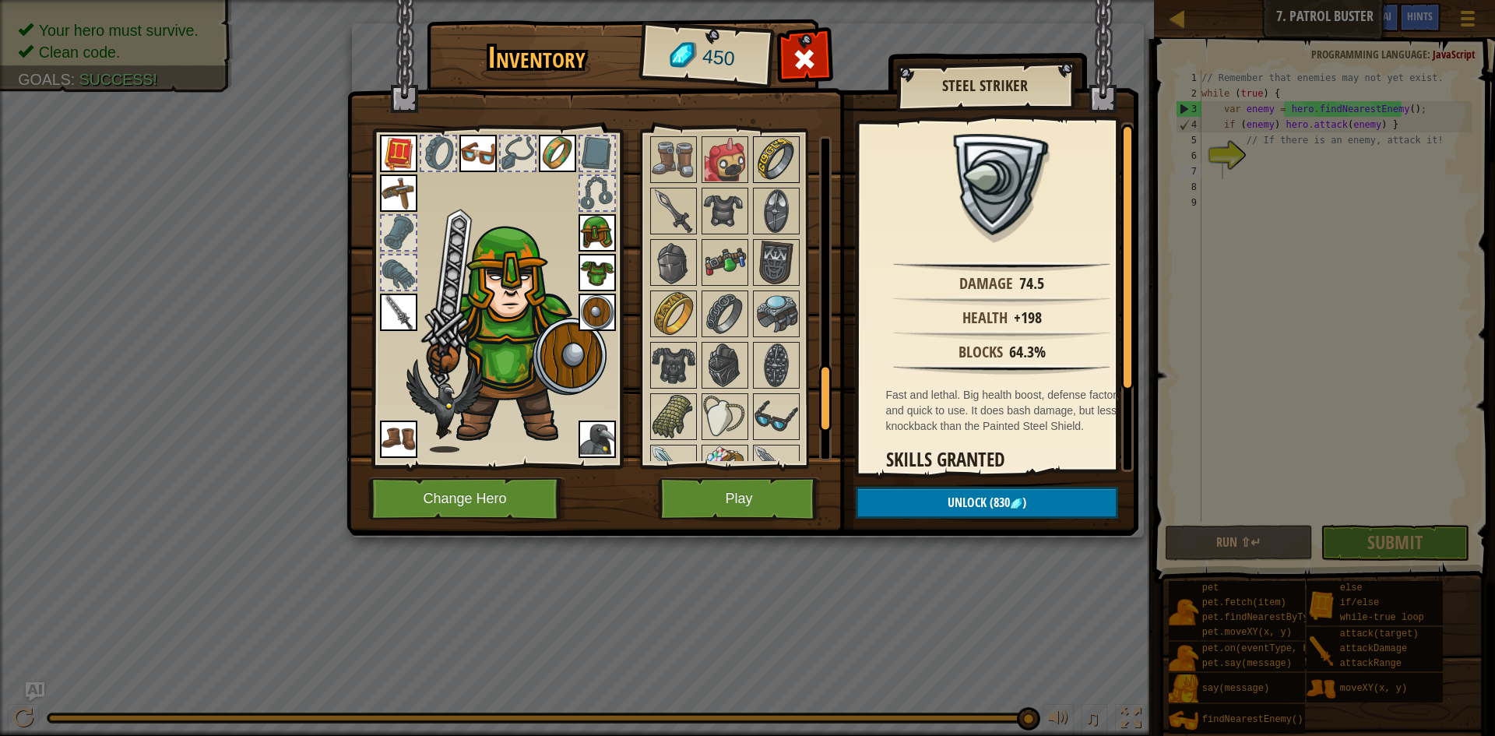
scroll to position [1324, 0]
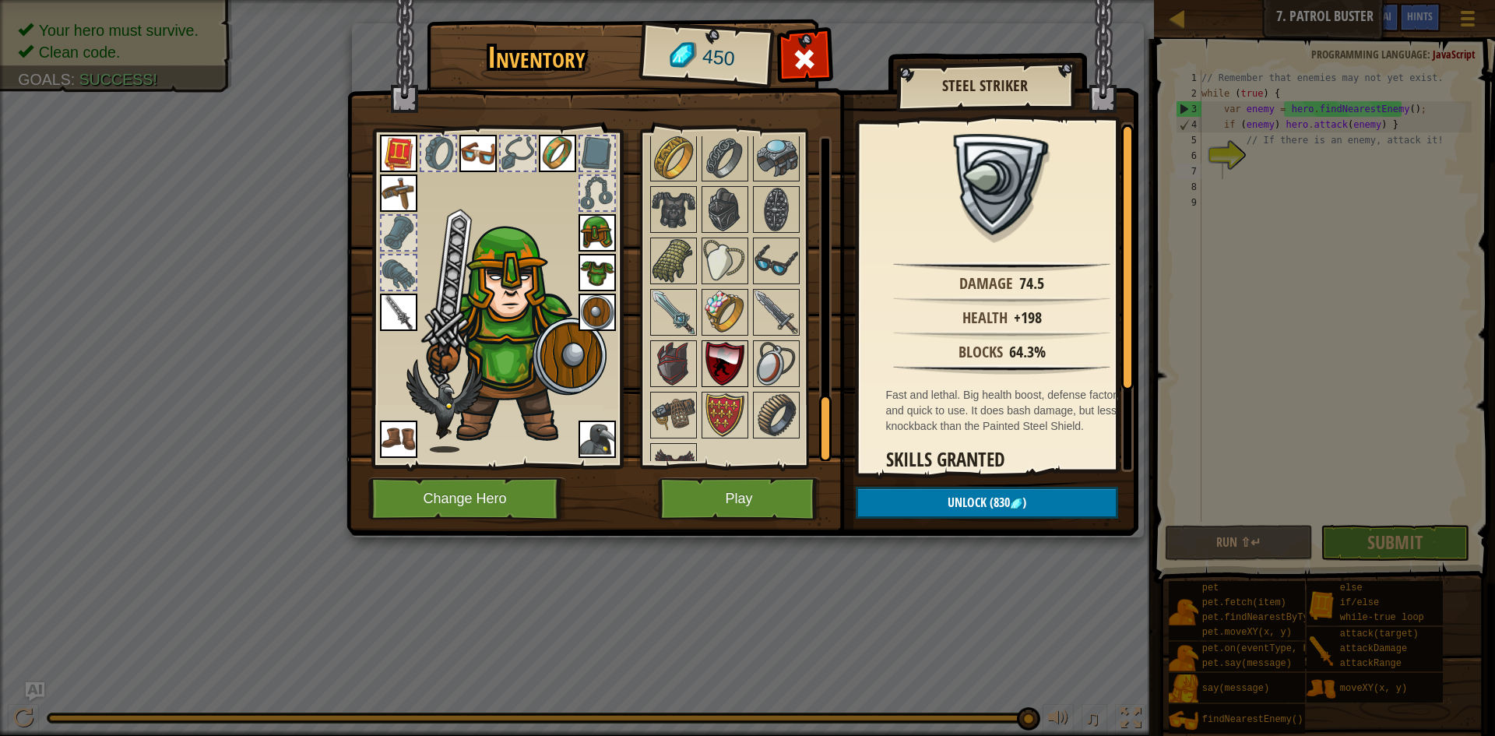
click at [712, 350] on img at bounding box center [725, 364] width 44 height 44
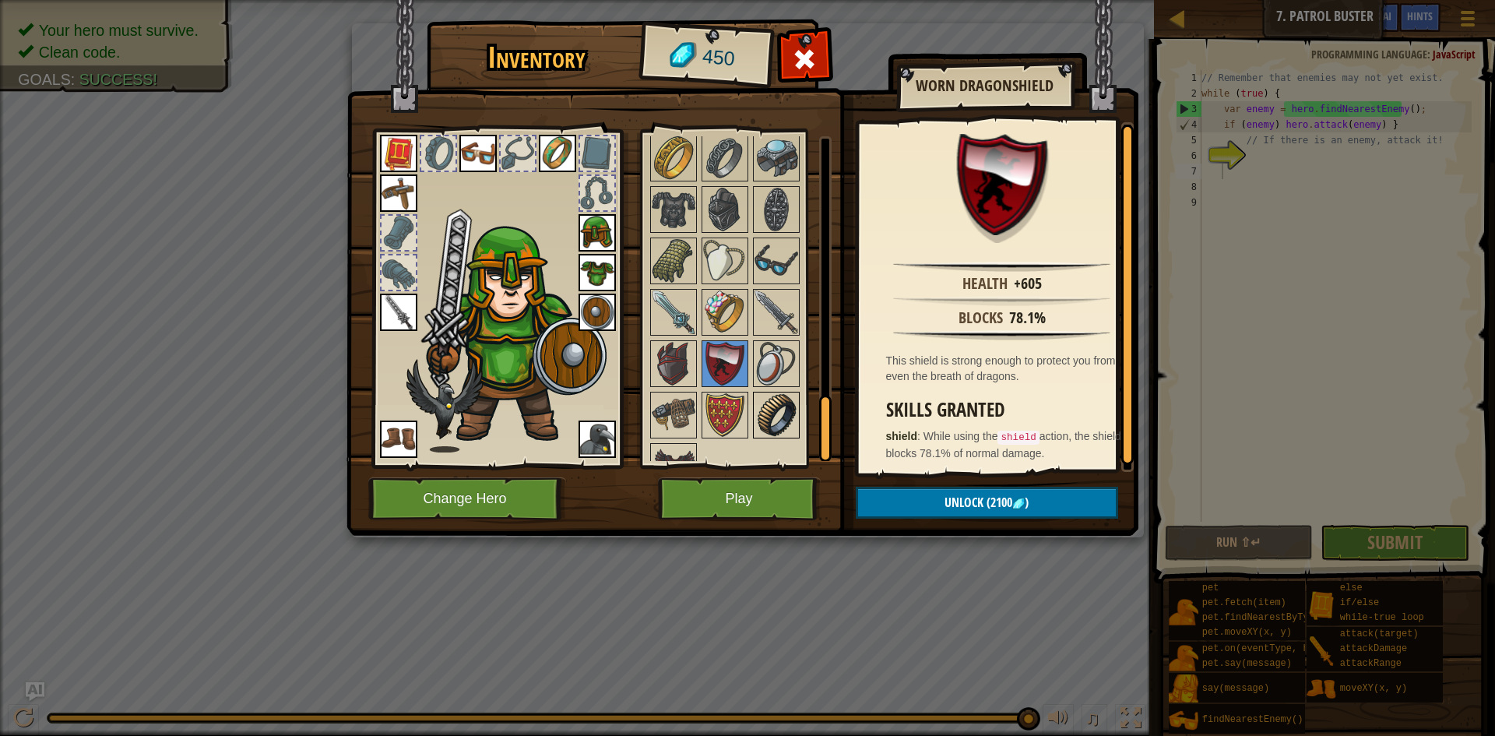
click at [773, 400] on img at bounding box center [776, 415] width 44 height 44
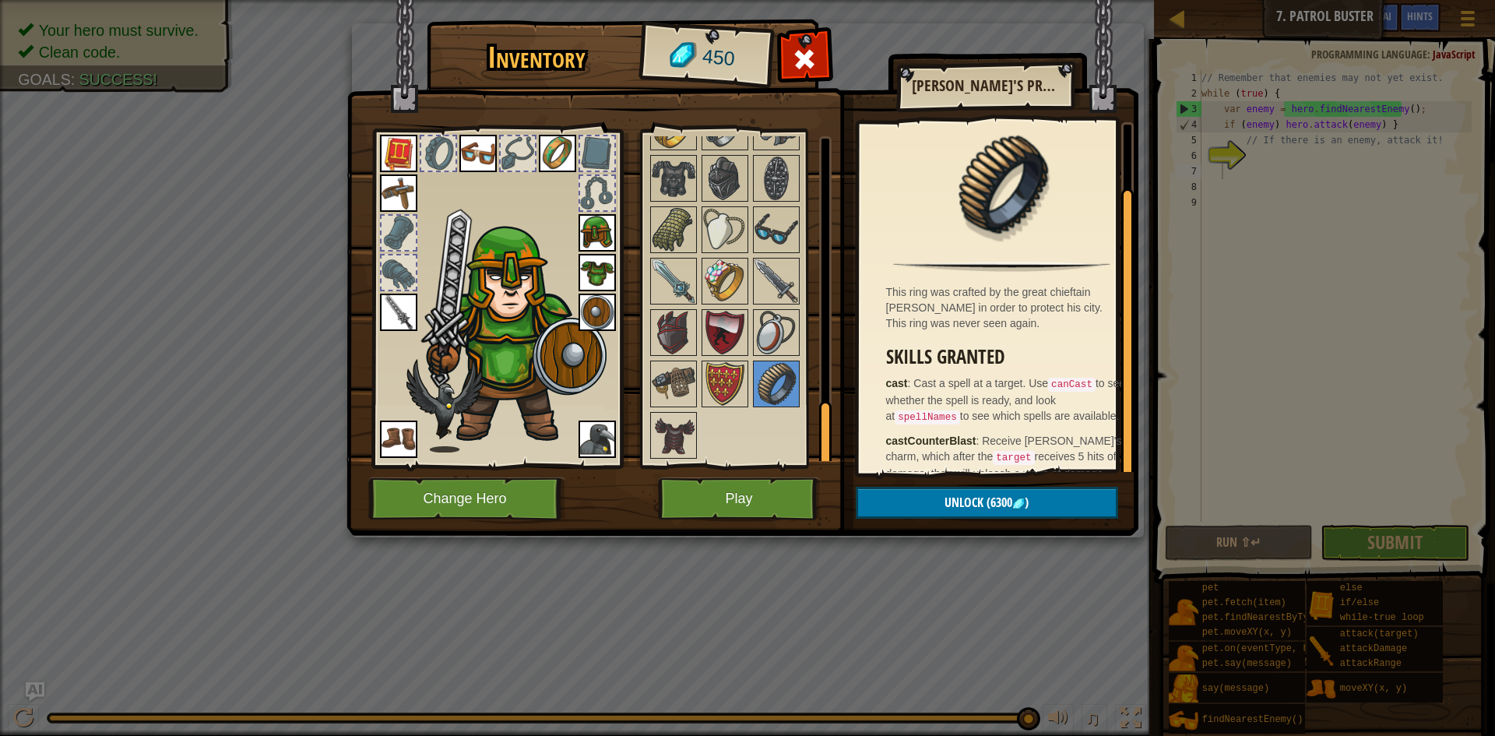
scroll to position [67, 0]
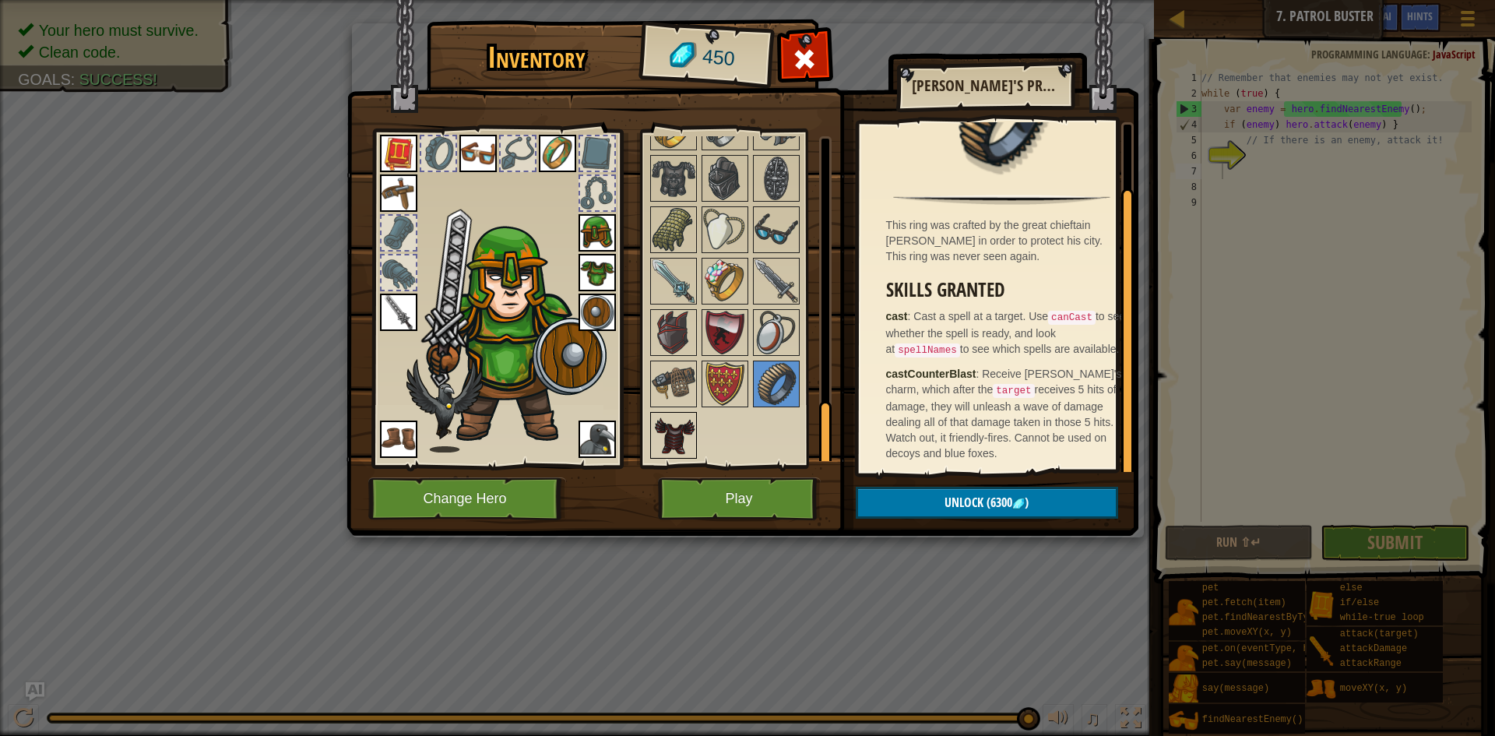
click at [680, 428] on img at bounding box center [674, 435] width 44 height 44
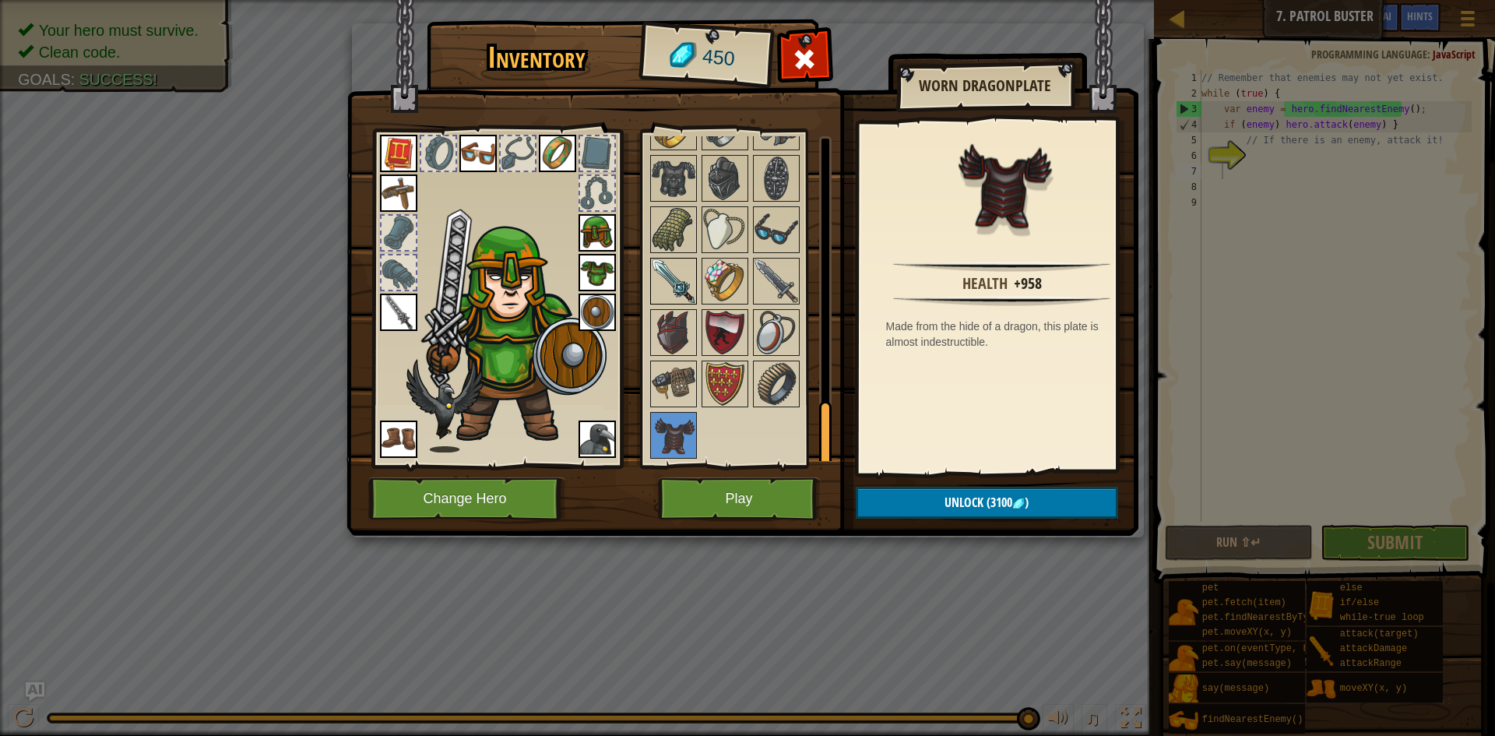
click at [671, 287] on img at bounding box center [674, 281] width 44 height 44
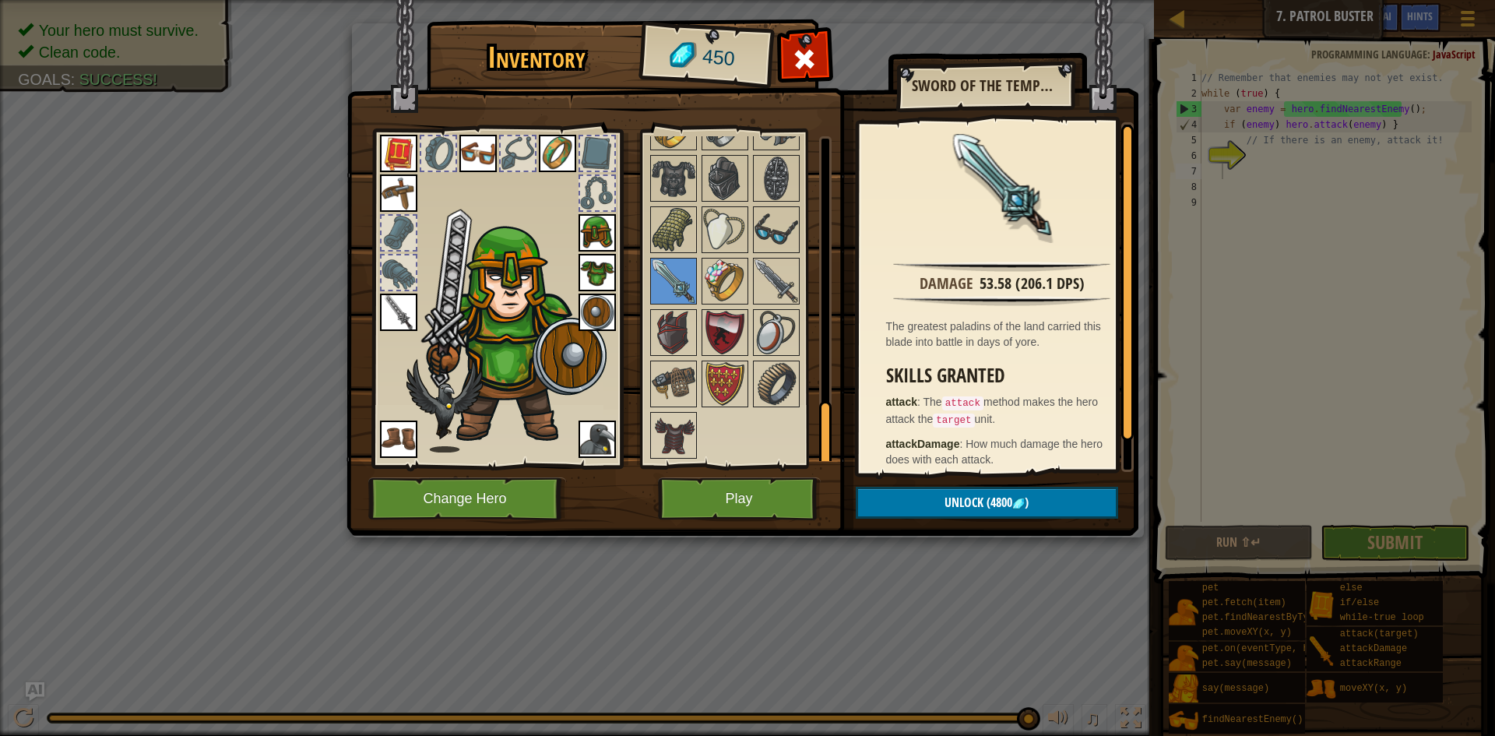
click at [395, 315] on img at bounding box center [398, 312] width 37 height 37
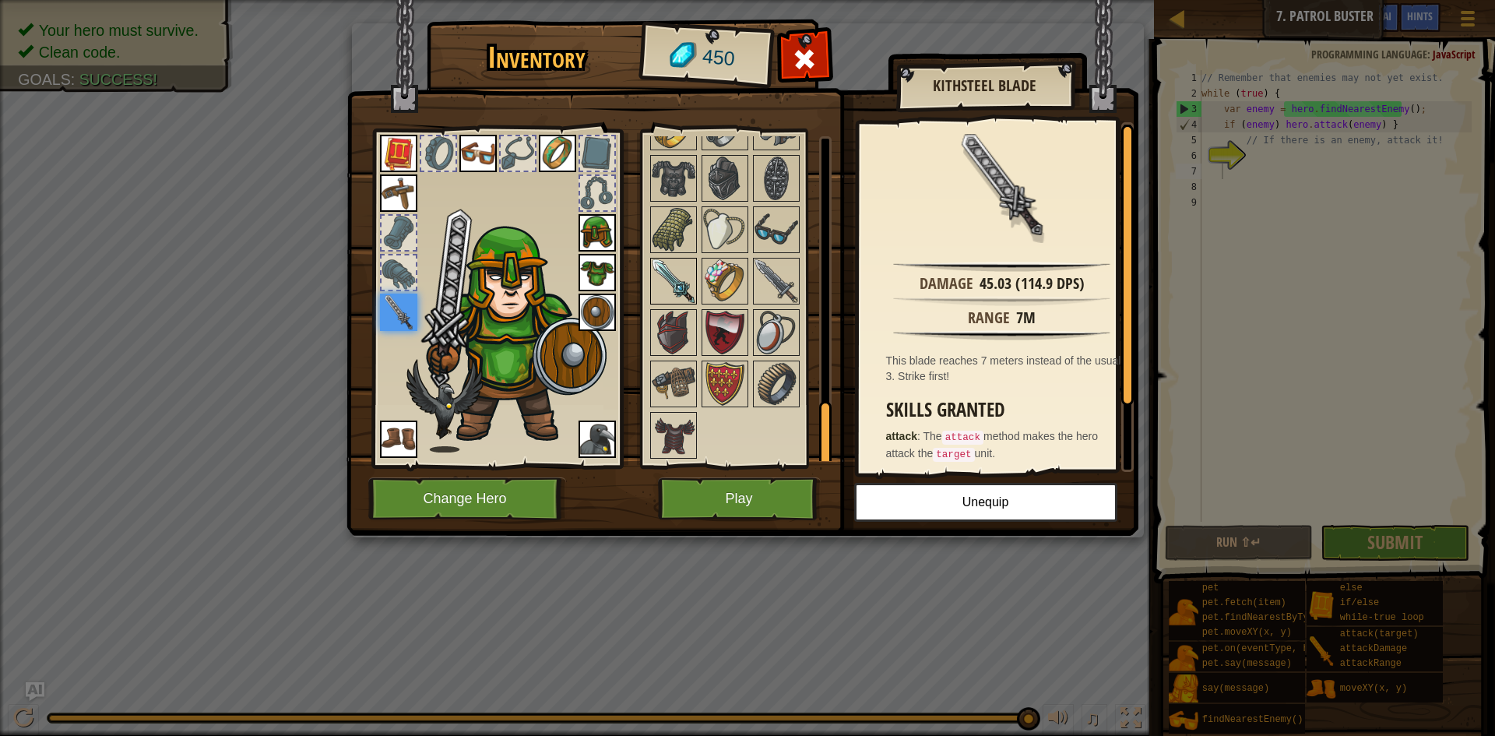
click at [665, 273] on img at bounding box center [674, 281] width 44 height 44
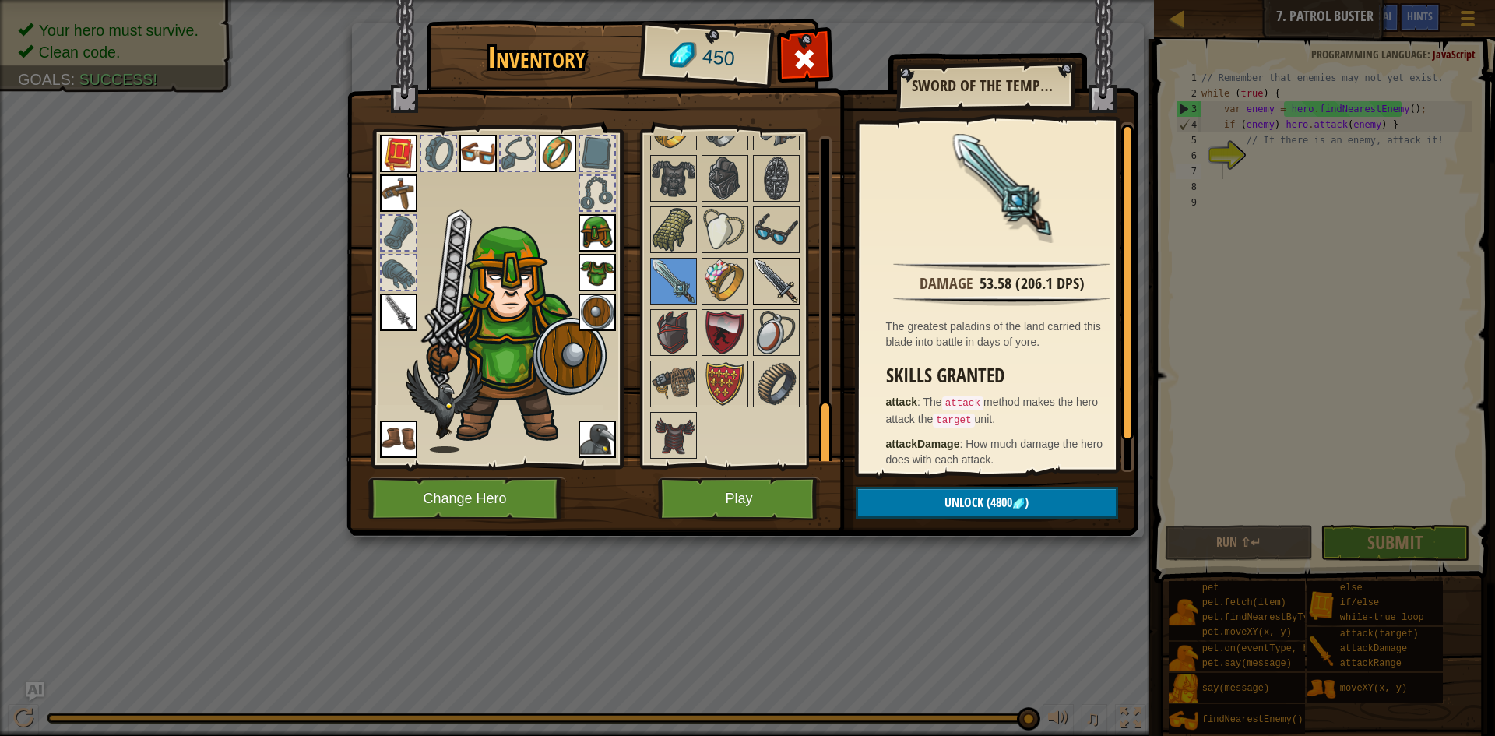
click at [786, 275] on img at bounding box center [776, 281] width 44 height 44
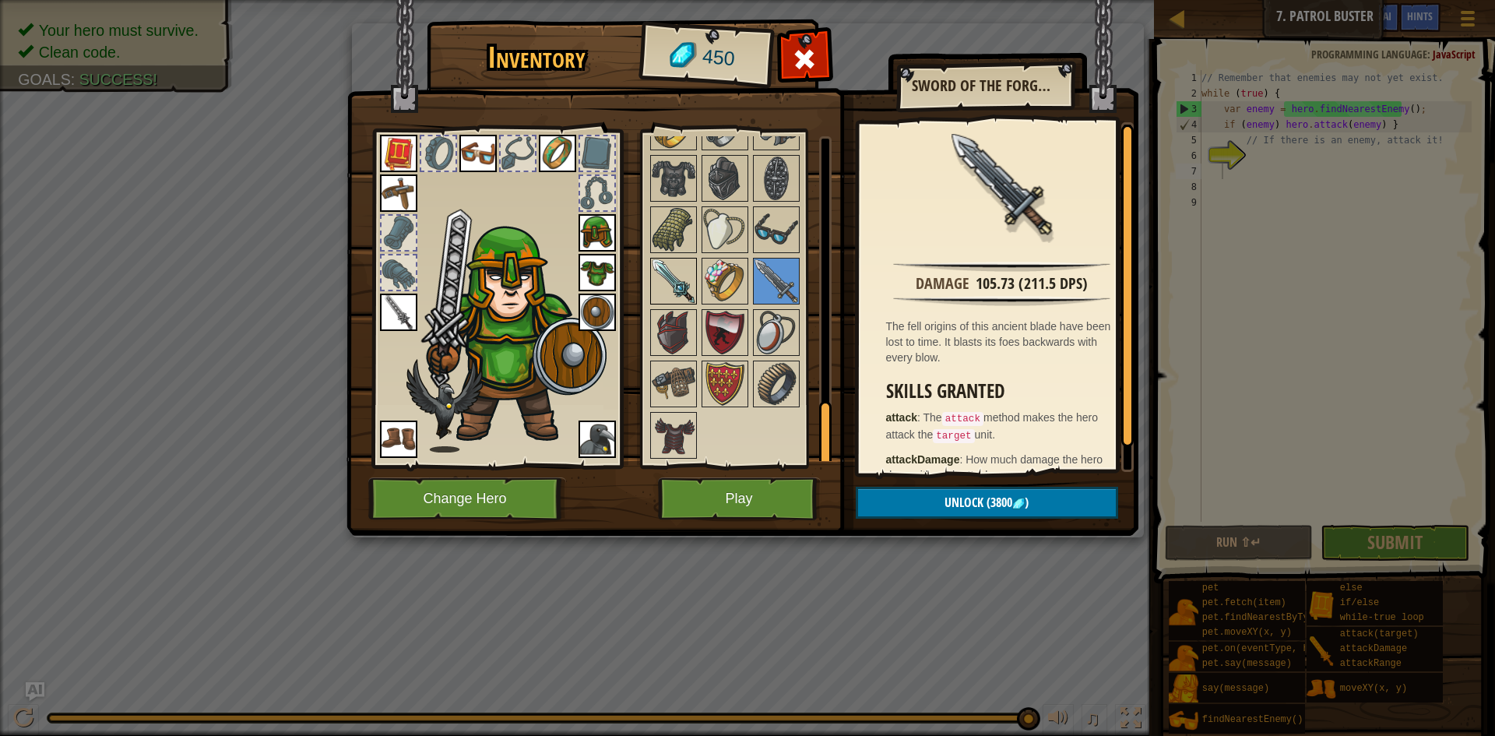
click at [670, 270] on img at bounding box center [674, 281] width 44 height 44
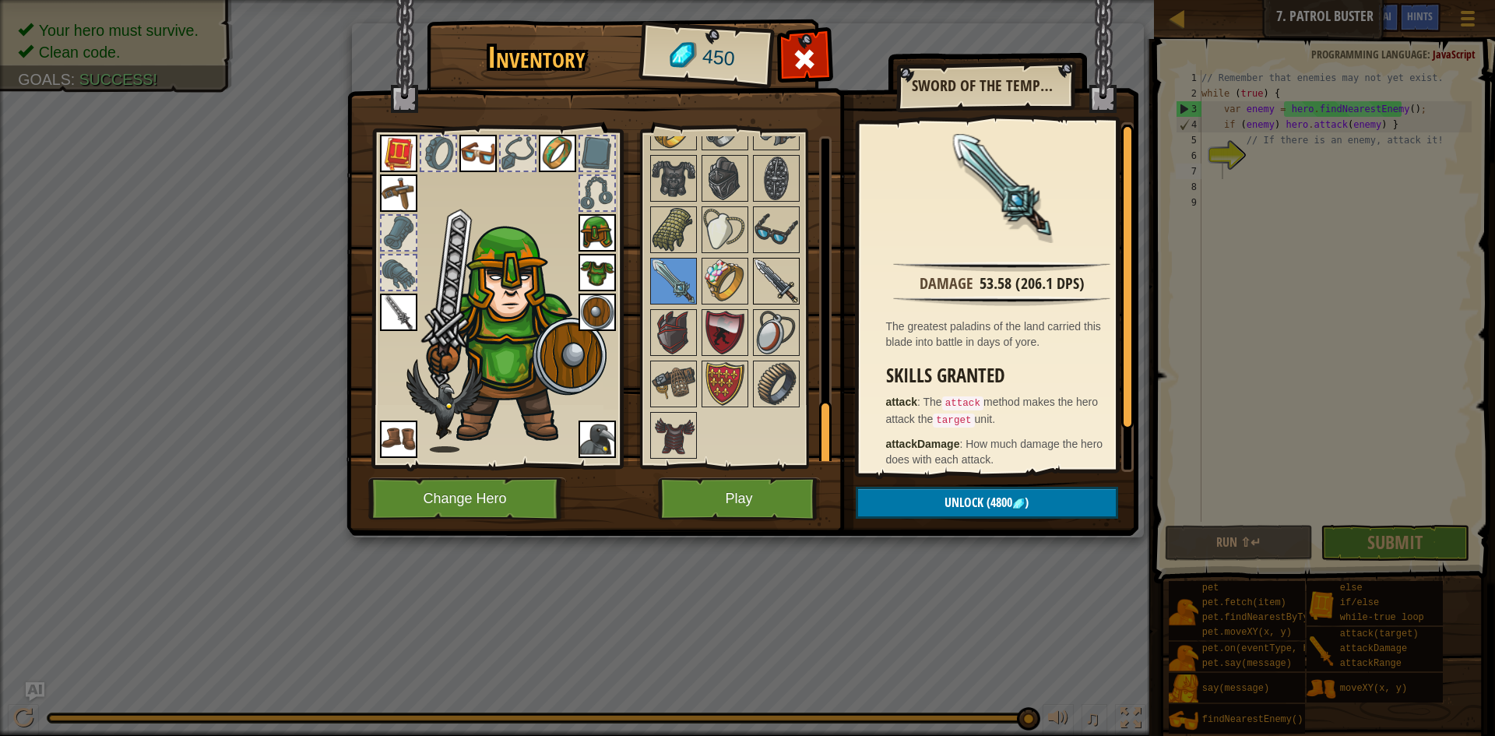
click at [771, 281] on img at bounding box center [776, 281] width 44 height 44
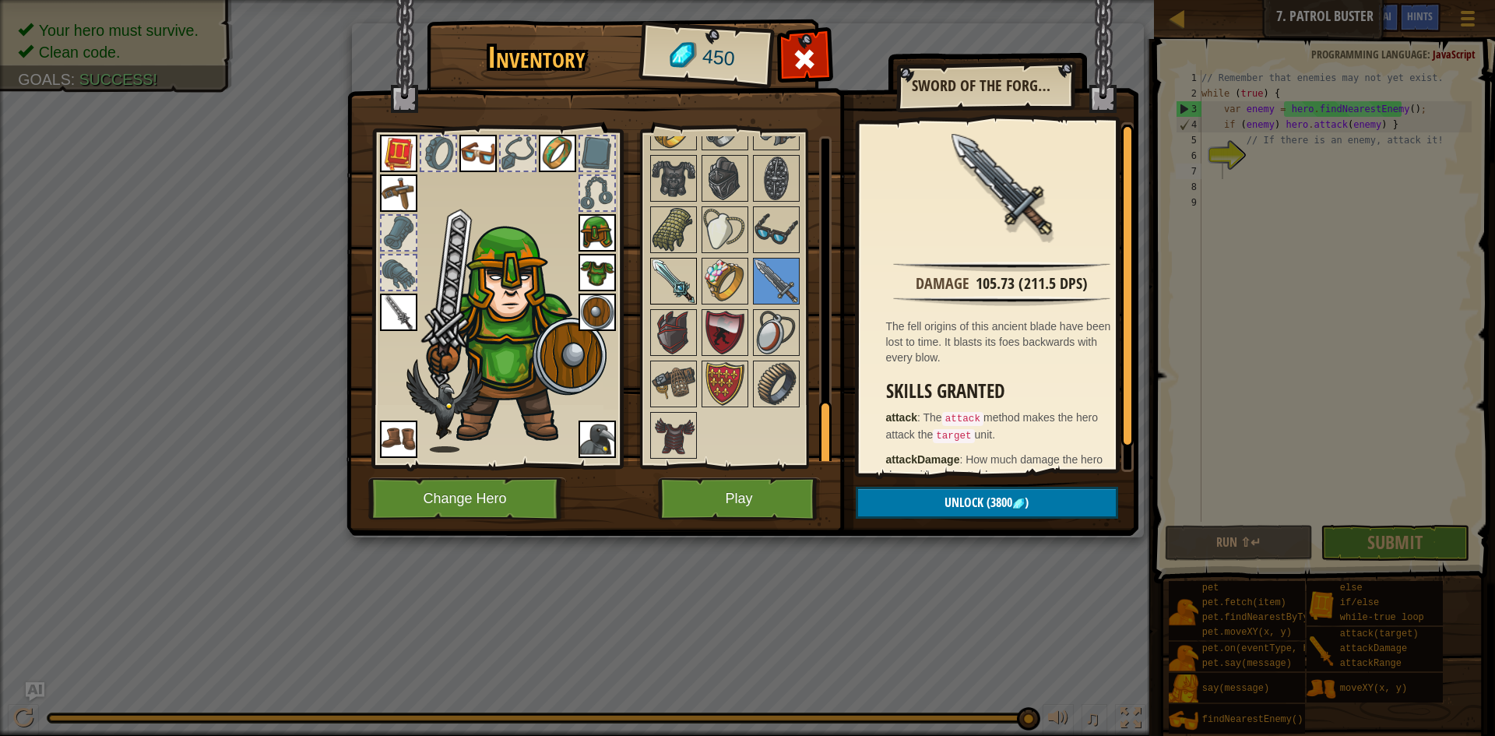
click at [673, 274] on img at bounding box center [674, 281] width 44 height 44
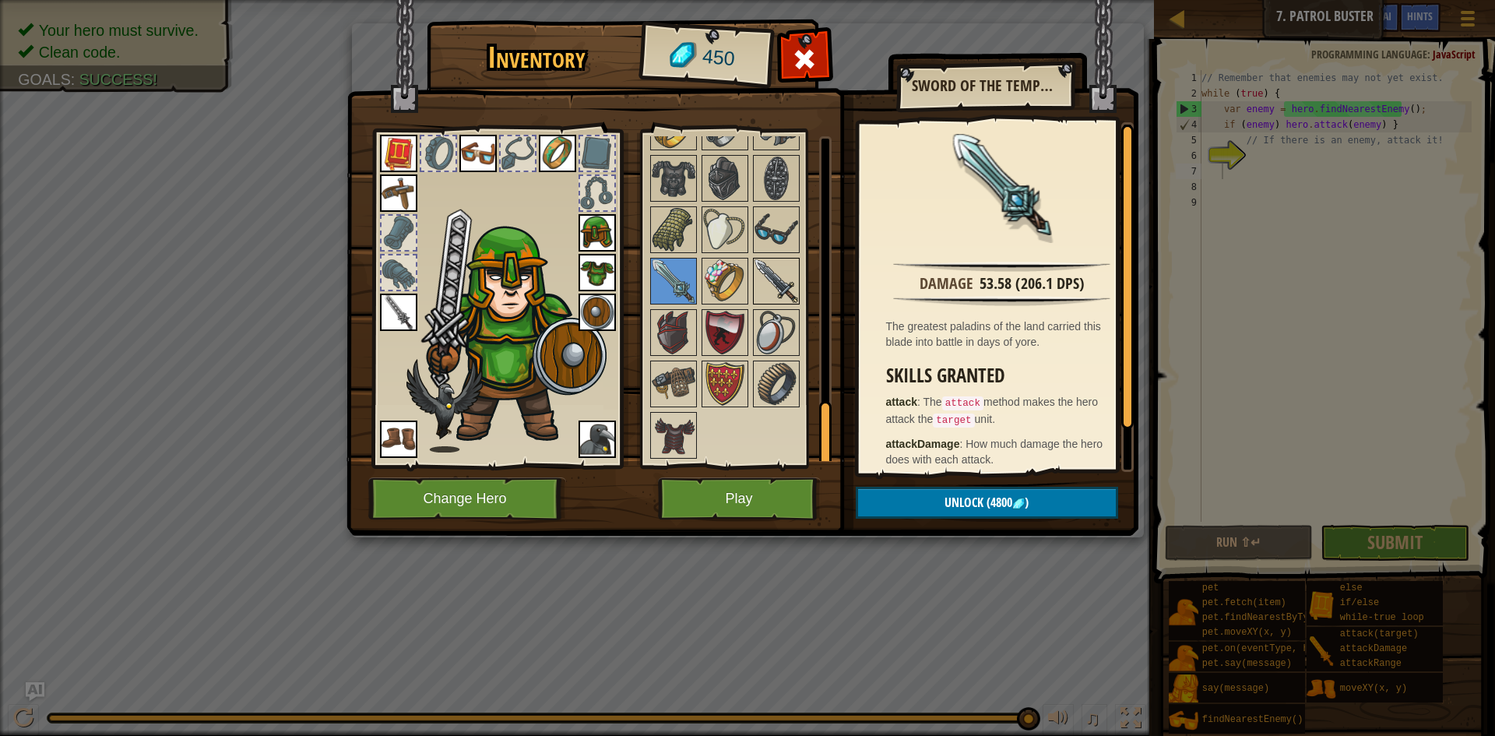
click at [791, 277] on img at bounding box center [776, 281] width 44 height 44
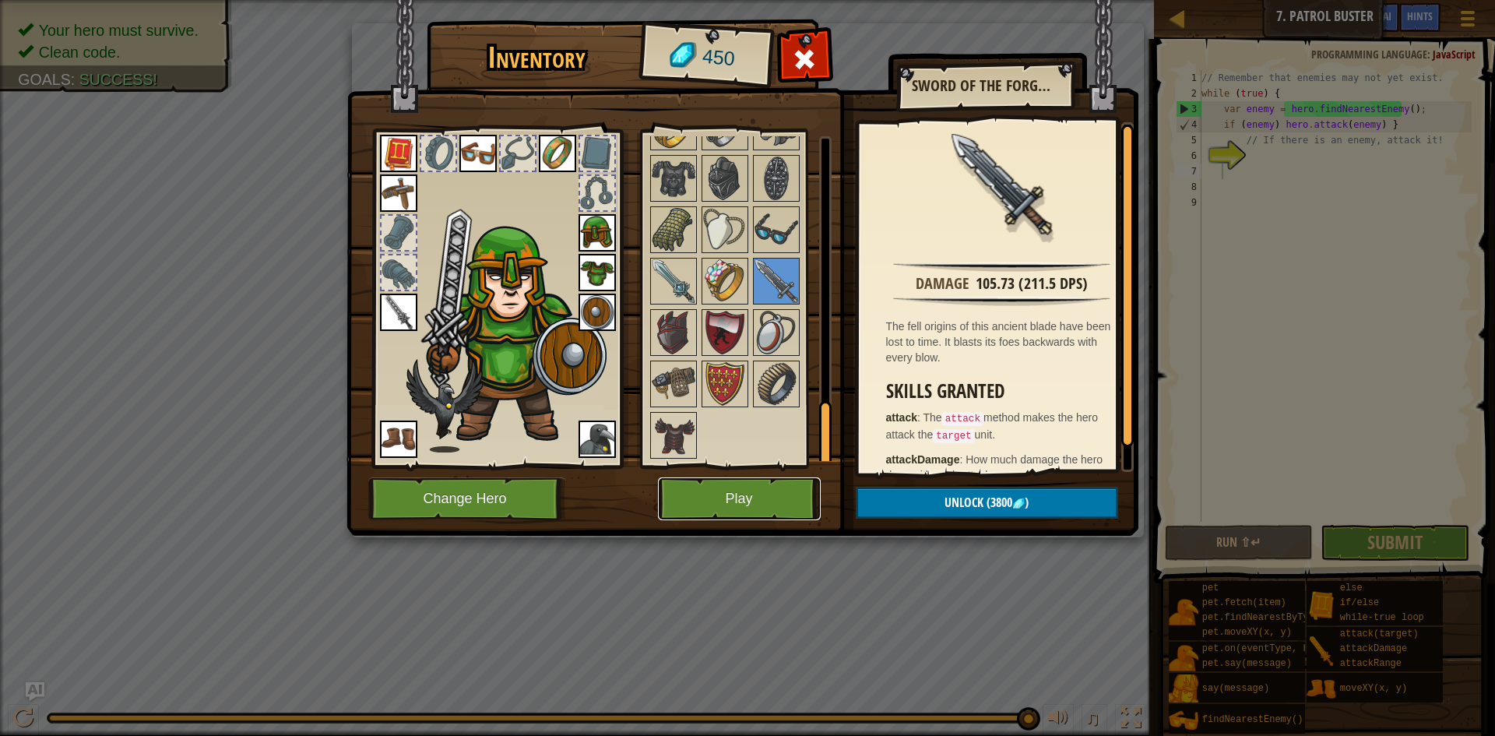
click at [702, 505] on button "Play" at bounding box center [739, 498] width 163 height 43
